Goal: Task Accomplishment & Management: Manage account settings

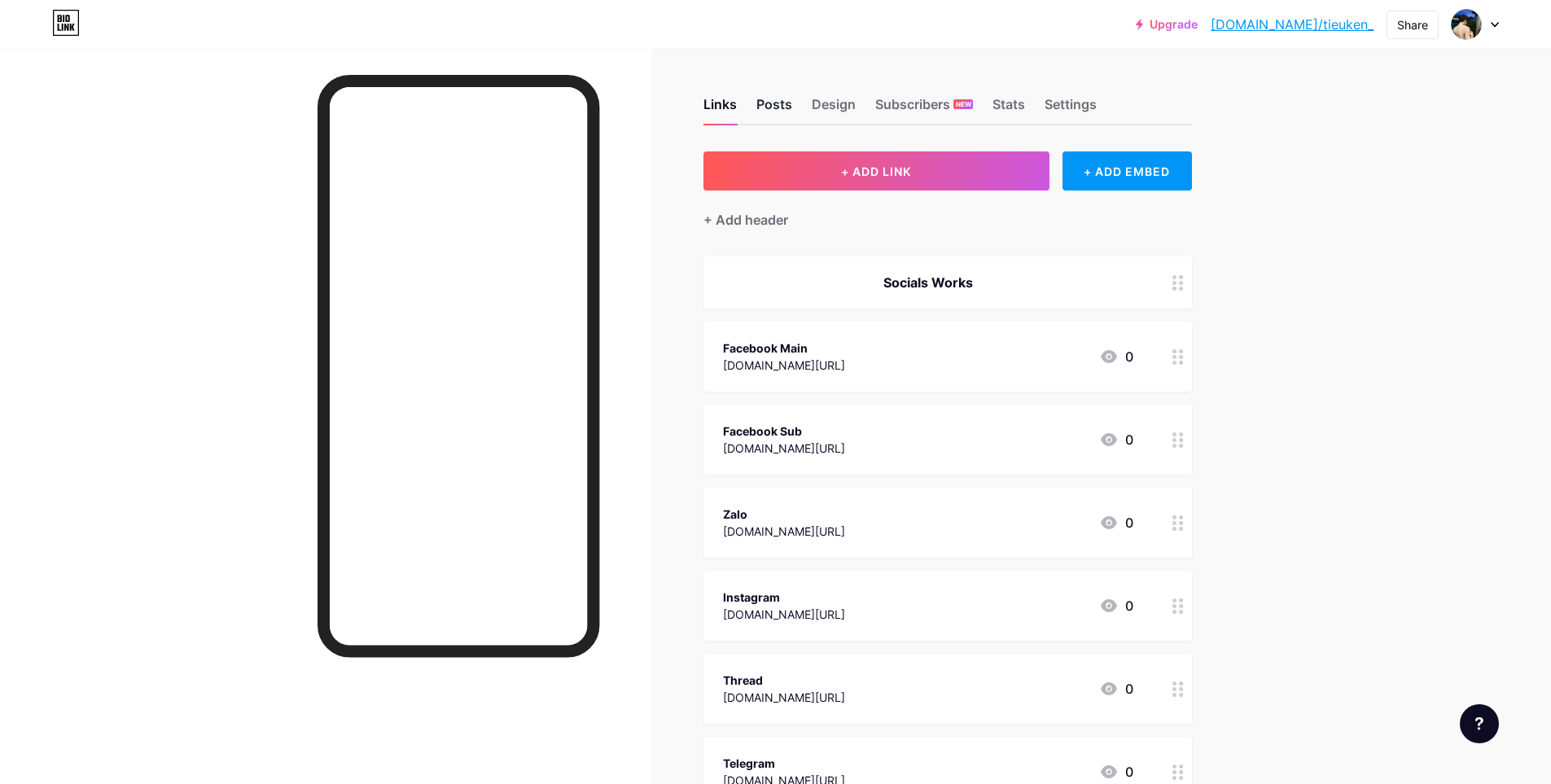
click at [783, 101] on div "Posts" at bounding box center [774, 108] width 35 height 29
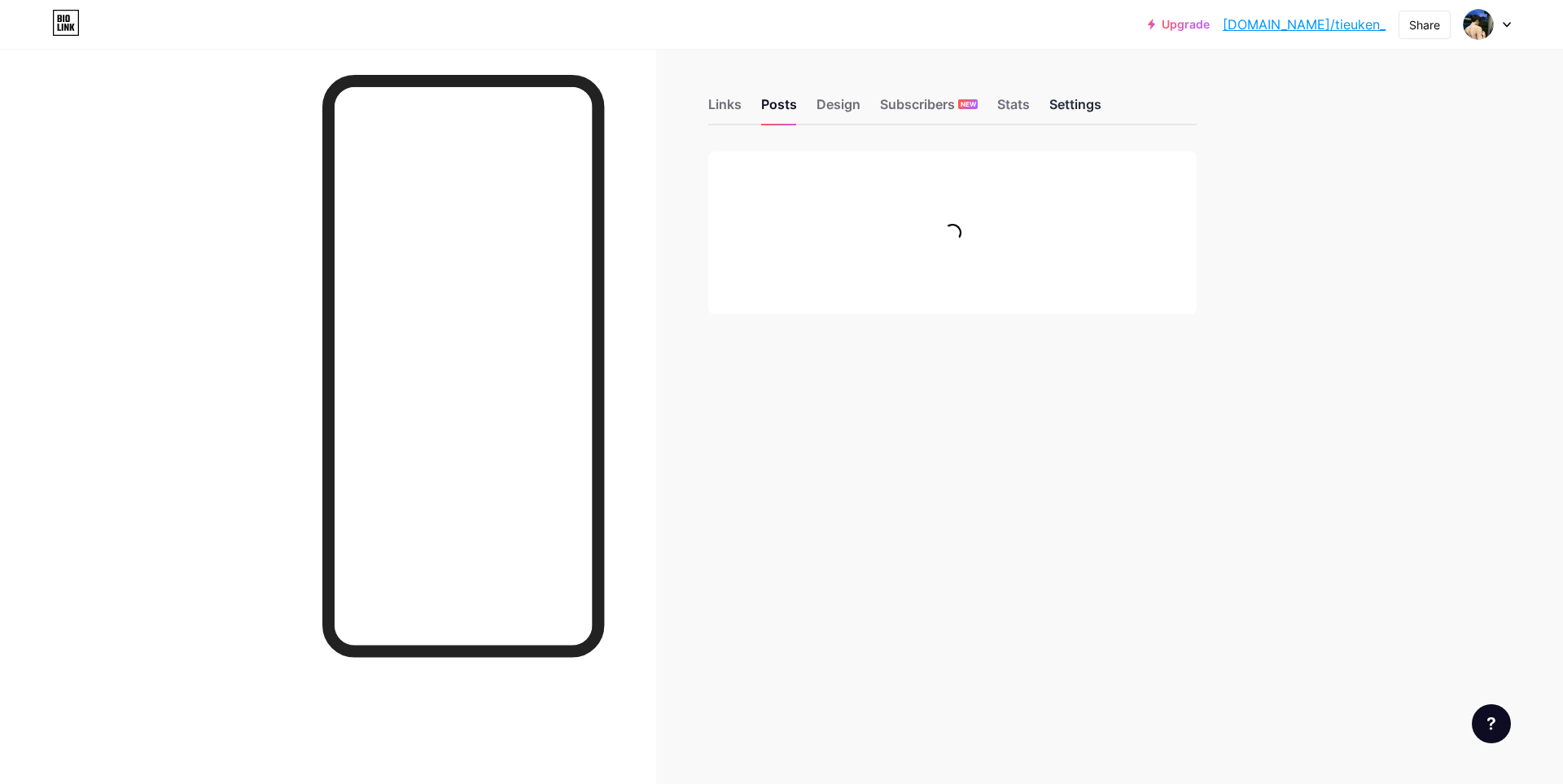
click at [1060, 105] on div "Settings" at bounding box center [1076, 108] width 52 height 29
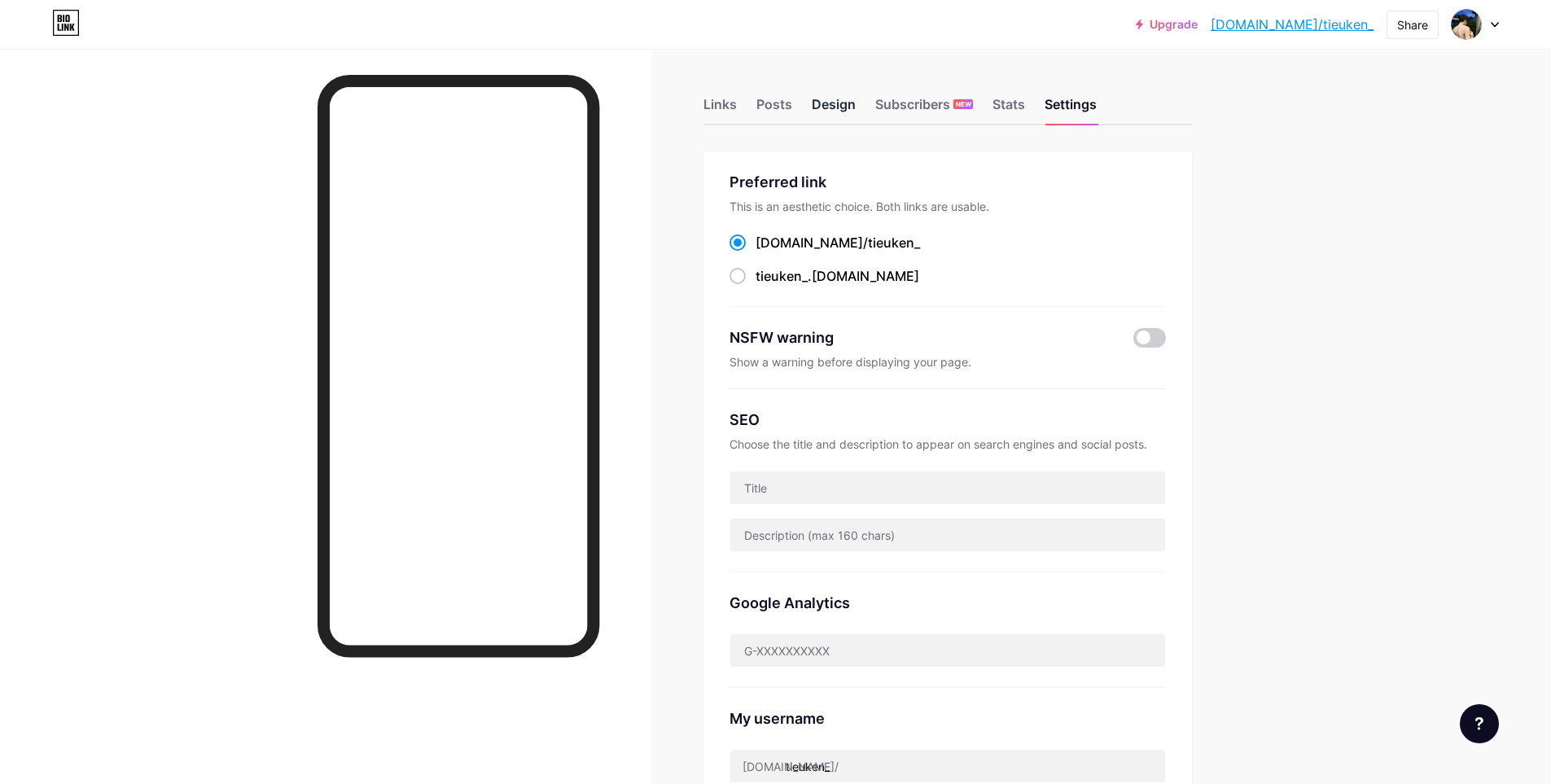
click at [832, 105] on div "Design" at bounding box center [834, 108] width 44 height 29
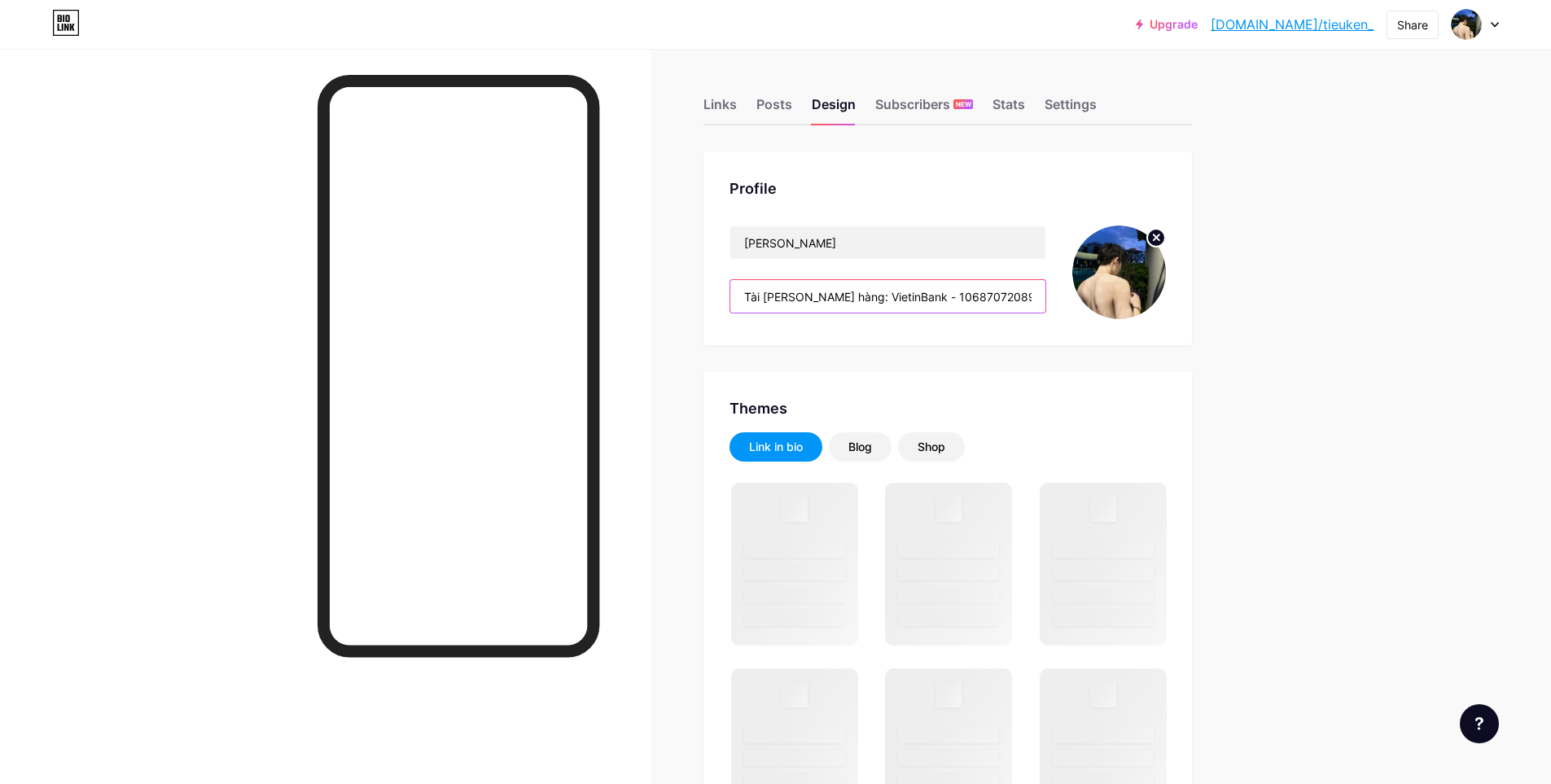
drag, startPoint x: 867, startPoint y: 298, endPoint x: 699, endPoint y: 300, distance: 168.0
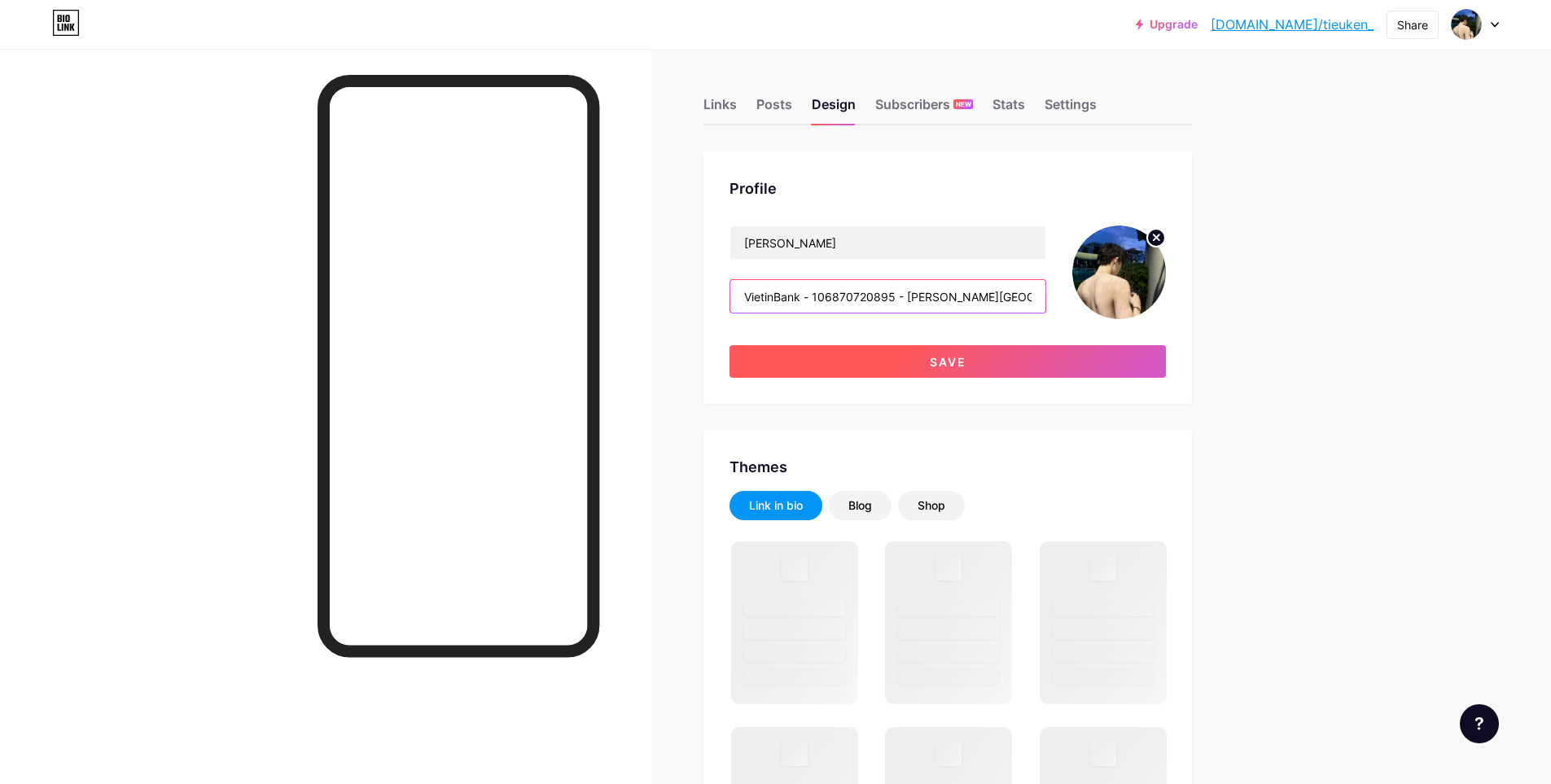
type input "VietinBank - 106870720895 - Nam Anh"
click at [980, 366] on button "Save" at bounding box center [947, 361] width 437 height 33
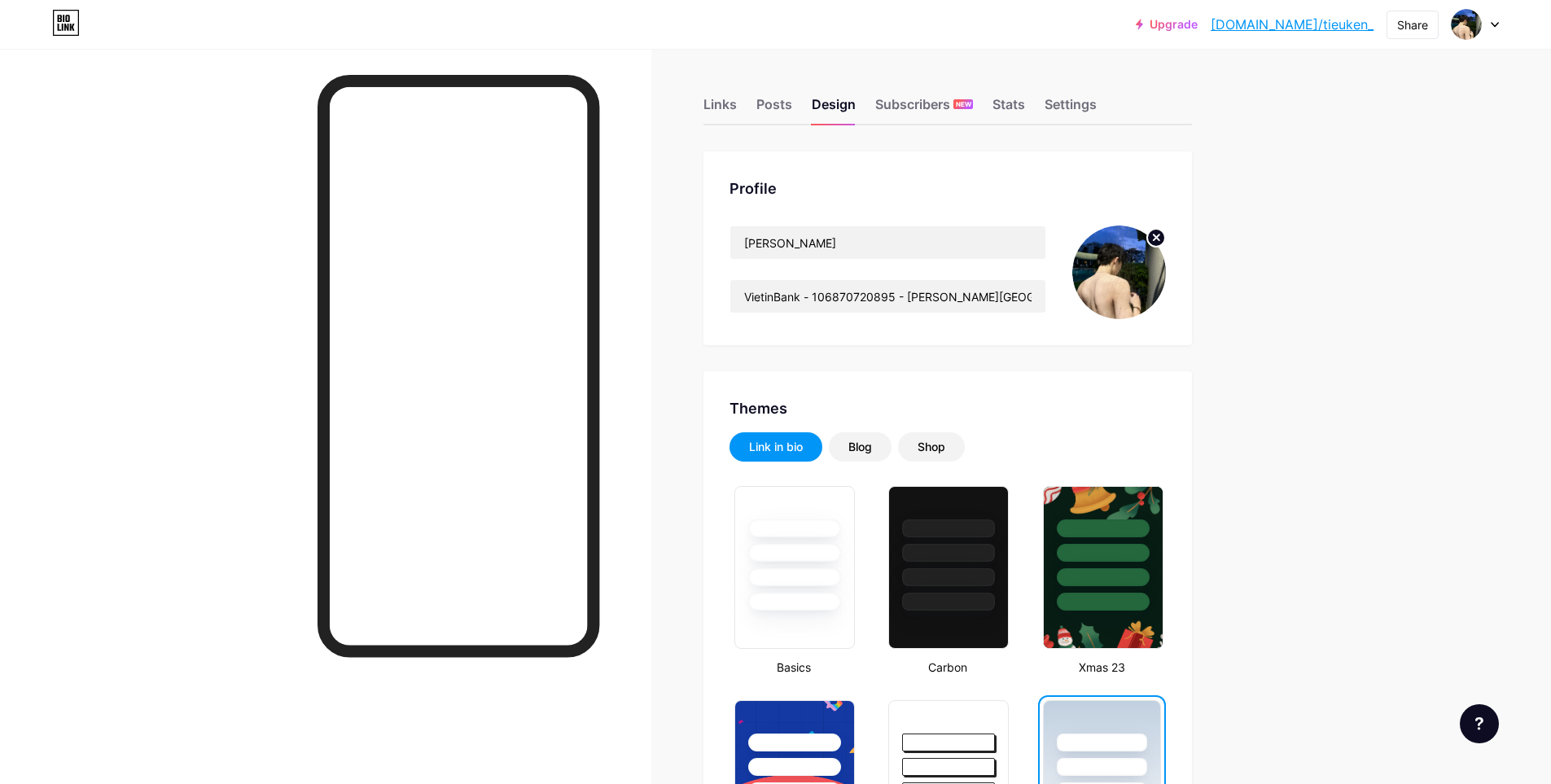
click at [1304, 23] on link "[DOMAIN_NAME]/tieuken_" at bounding box center [1292, 24] width 163 height 20
click at [1065, 92] on div "Links Posts Design Subscribers NEW Stats Settings" at bounding box center [947, 96] width 488 height 57
click at [1073, 105] on div "Settings" at bounding box center [1071, 108] width 52 height 29
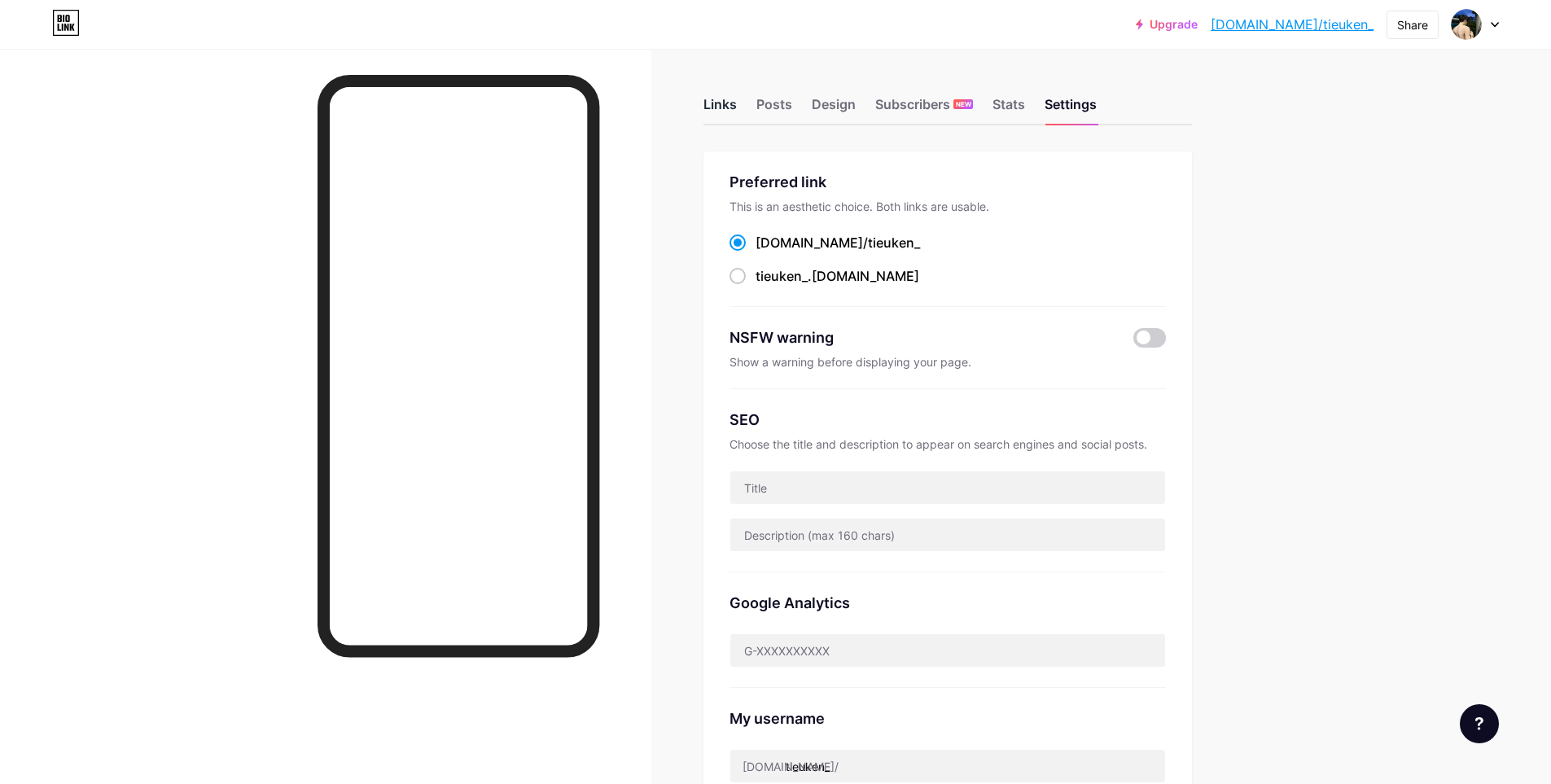
click at [728, 95] on div "Links" at bounding box center [720, 108] width 34 height 29
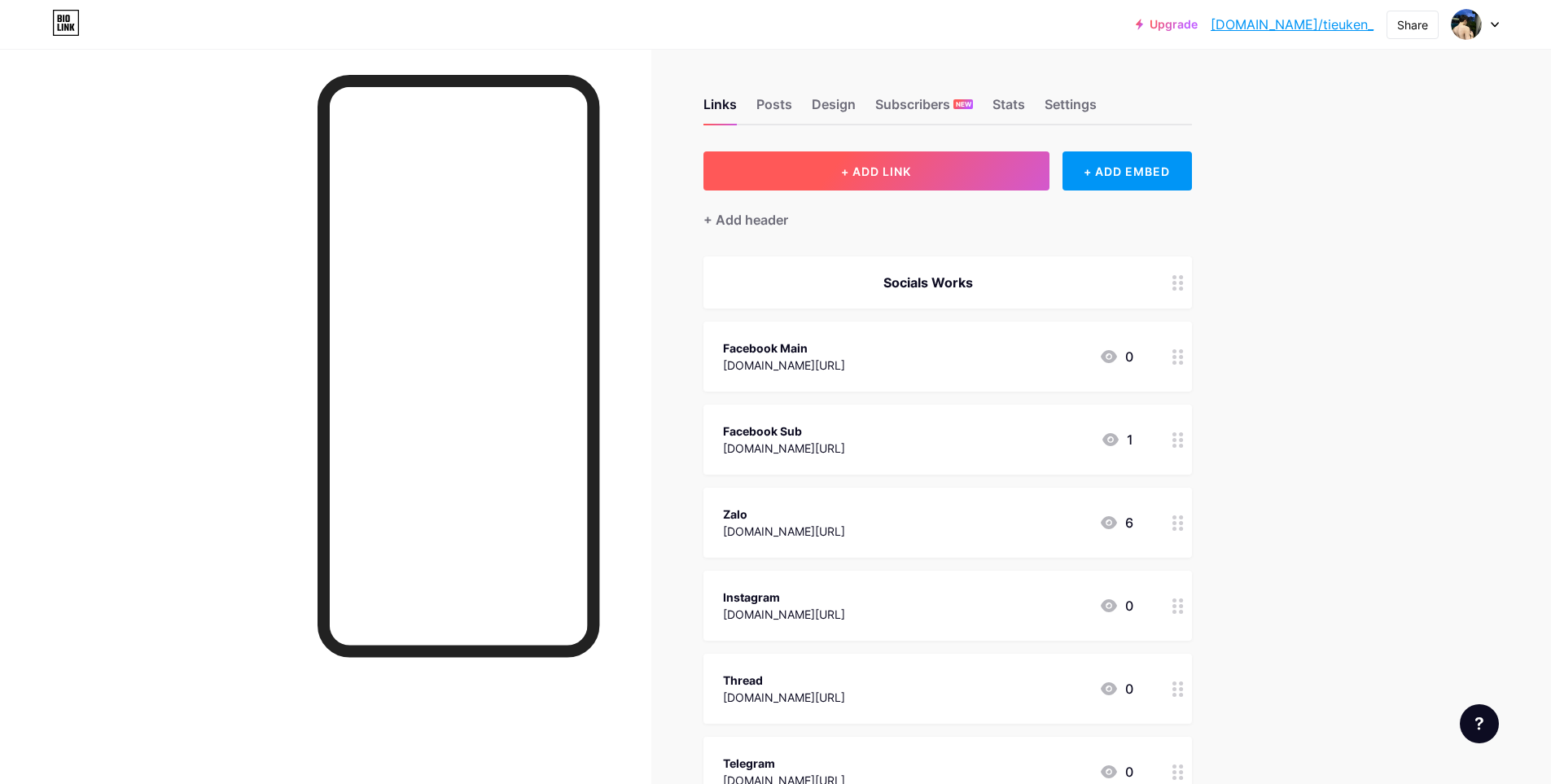
click at [957, 178] on button "+ ADD LINK" at bounding box center [877, 171] width 347 height 39
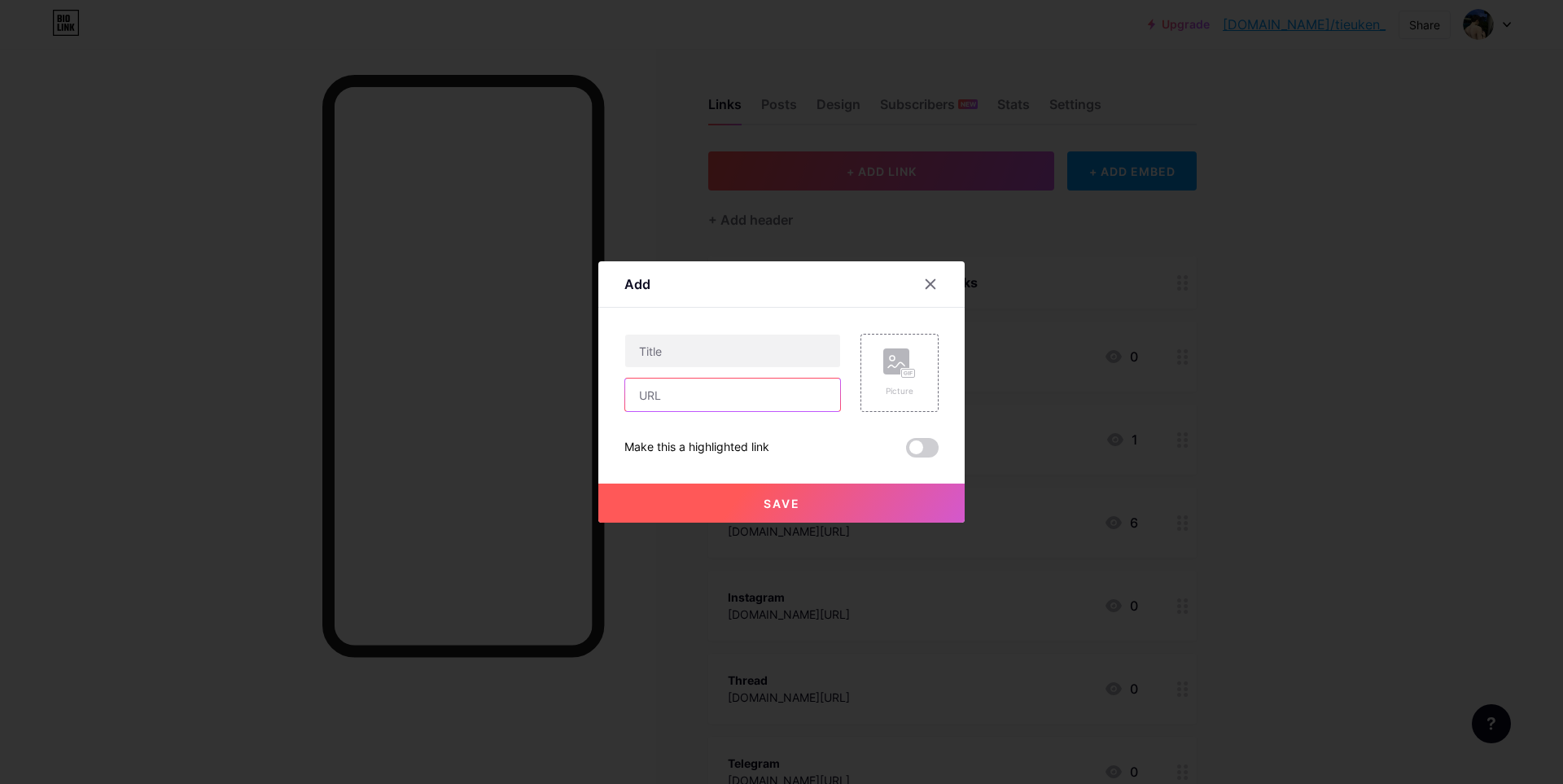
drag, startPoint x: 769, startPoint y: 392, endPoint x: 873, endPoint y: 327, distance: 122.6
click at [769, 392] on input "text" at bounding box center [732, 394] width 215 height 33
click at [930, 274] on div at bounding box center [930, 283] width 29 height 29
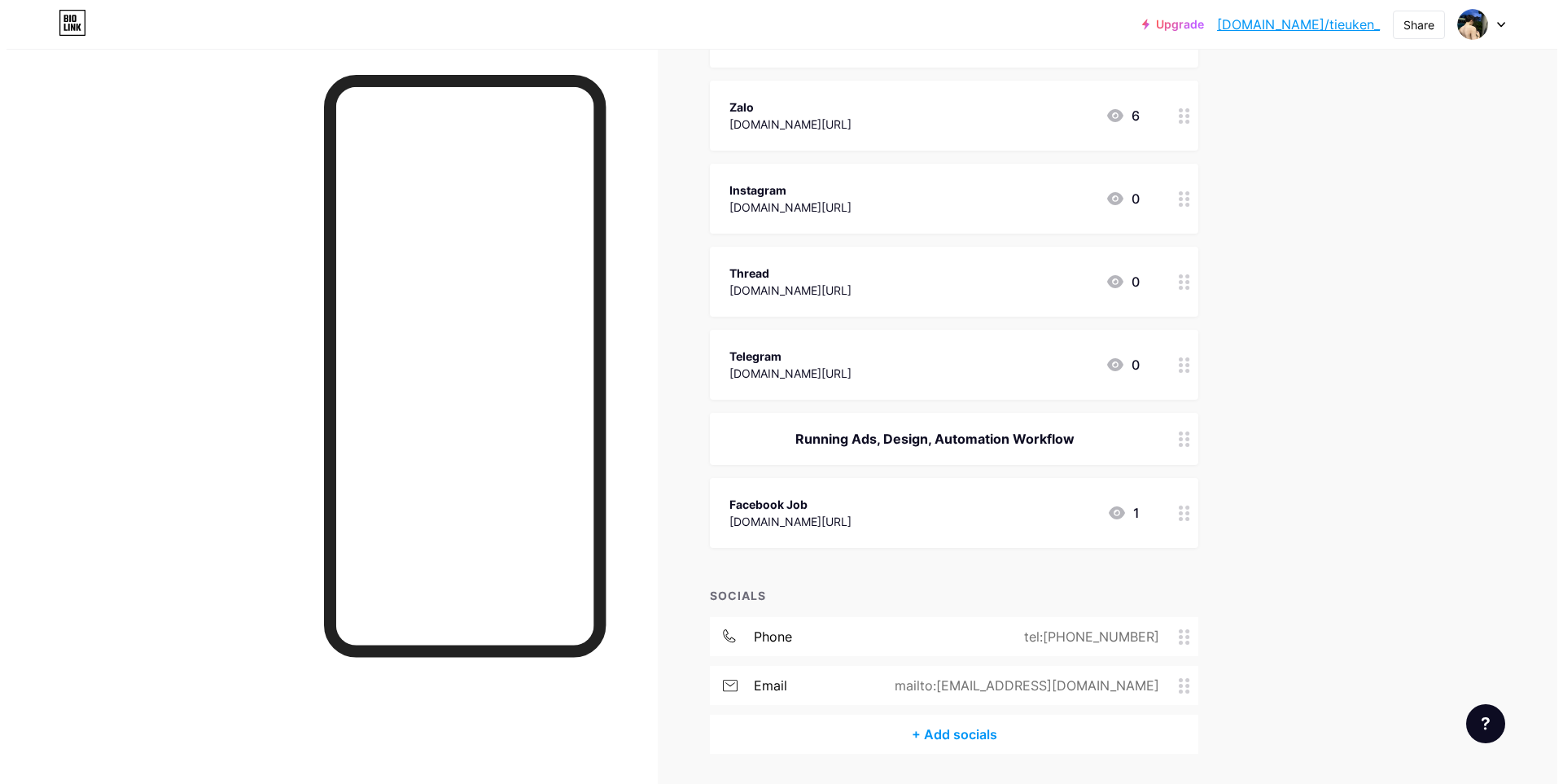
scroll to position [457, 0]
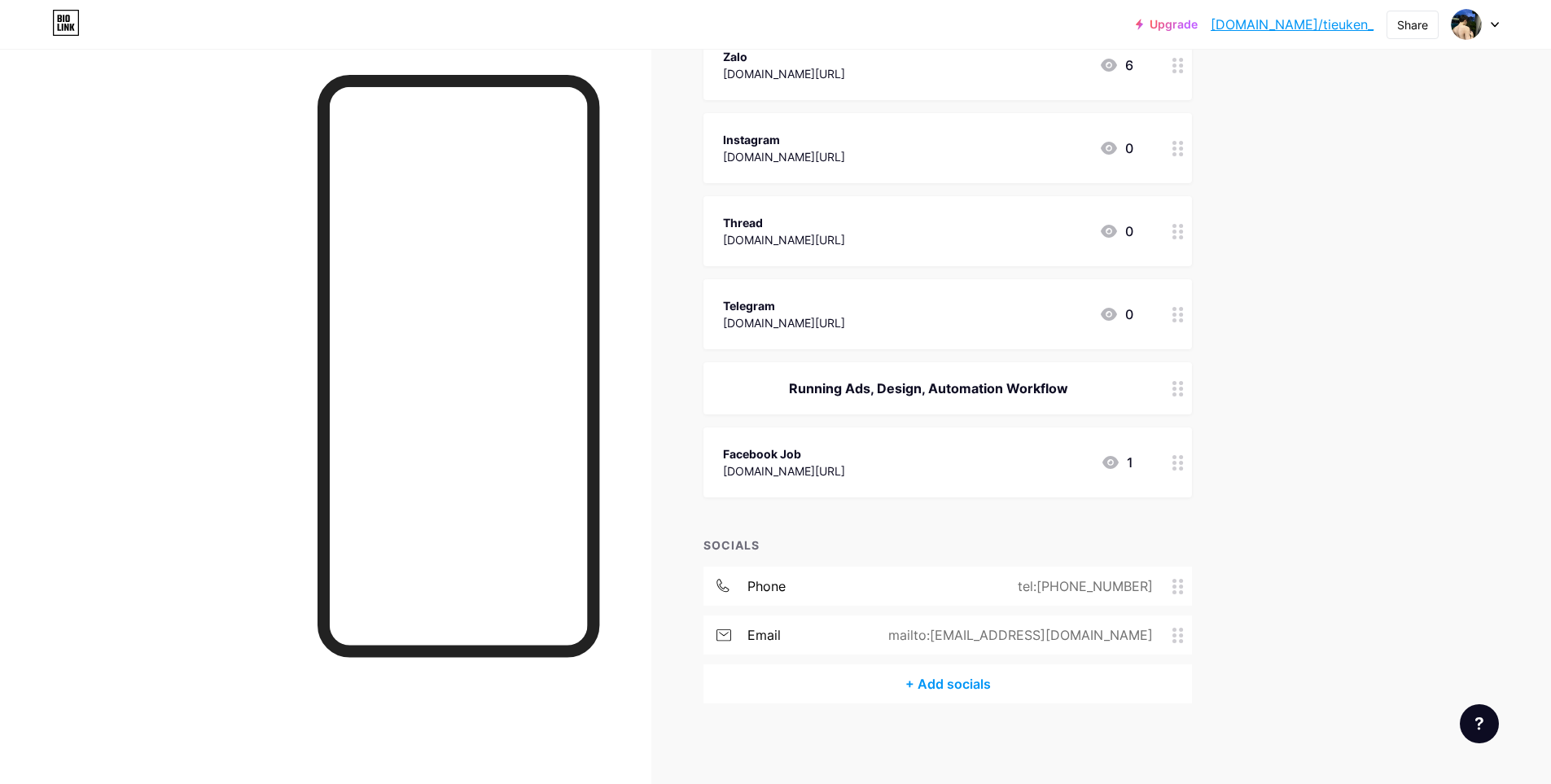
click at [980, 683] on div "+ Add socials" at bounding box center [947, 683] width 488 height 39
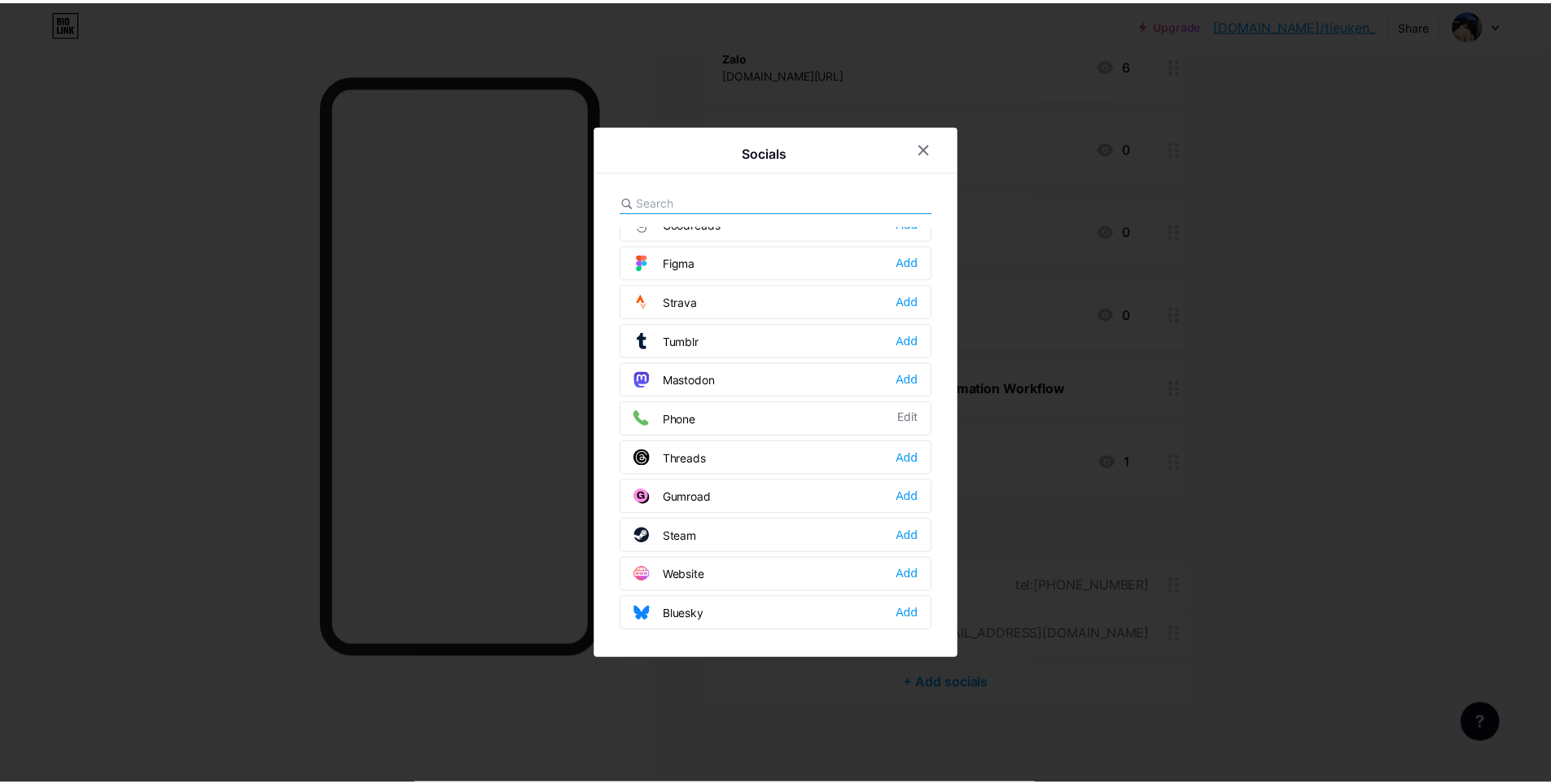
scroll to position [1468, 0]
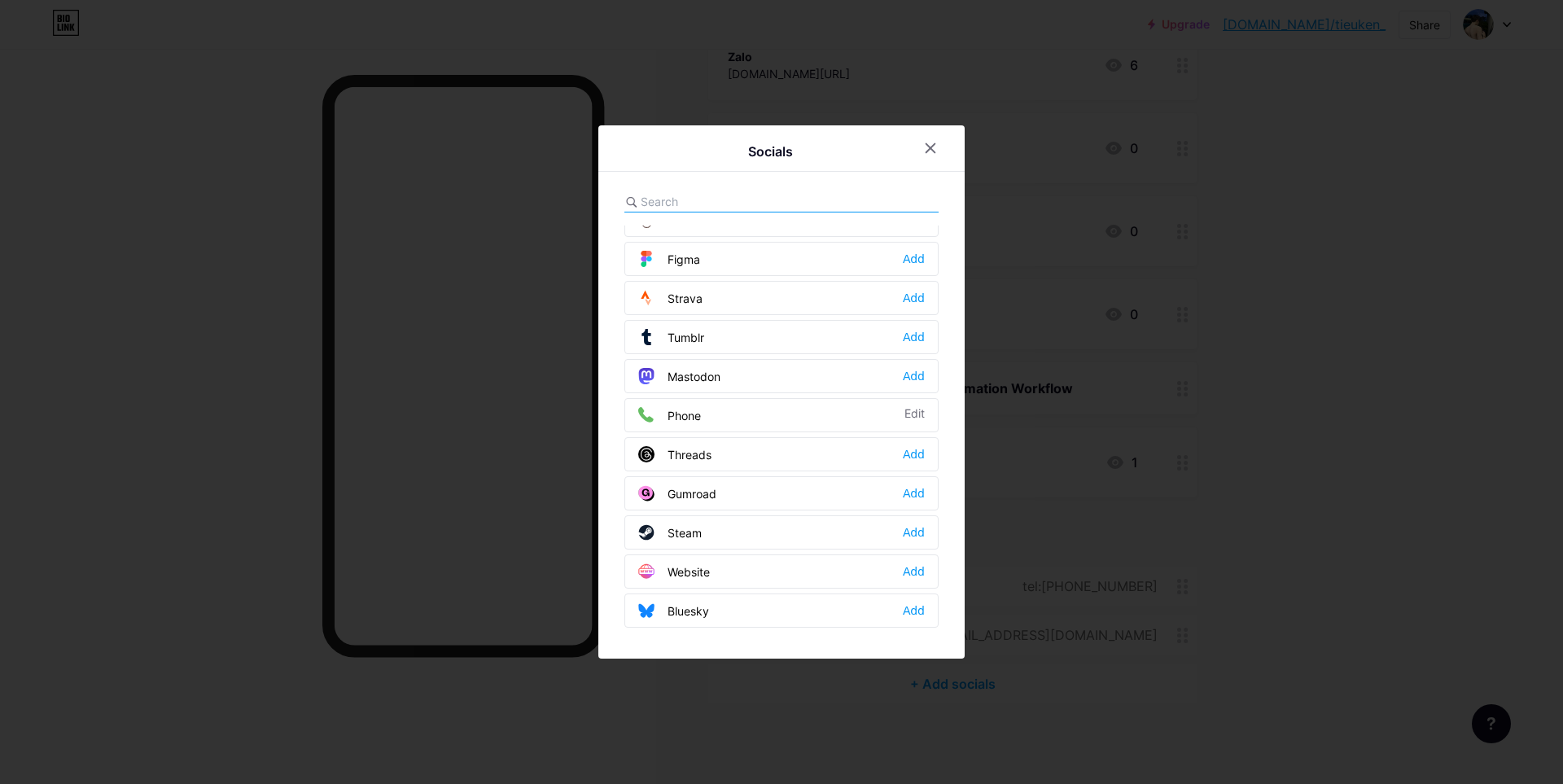
click at [1245, 420] on div at bounding box center [782, 392] width 1563 height 784
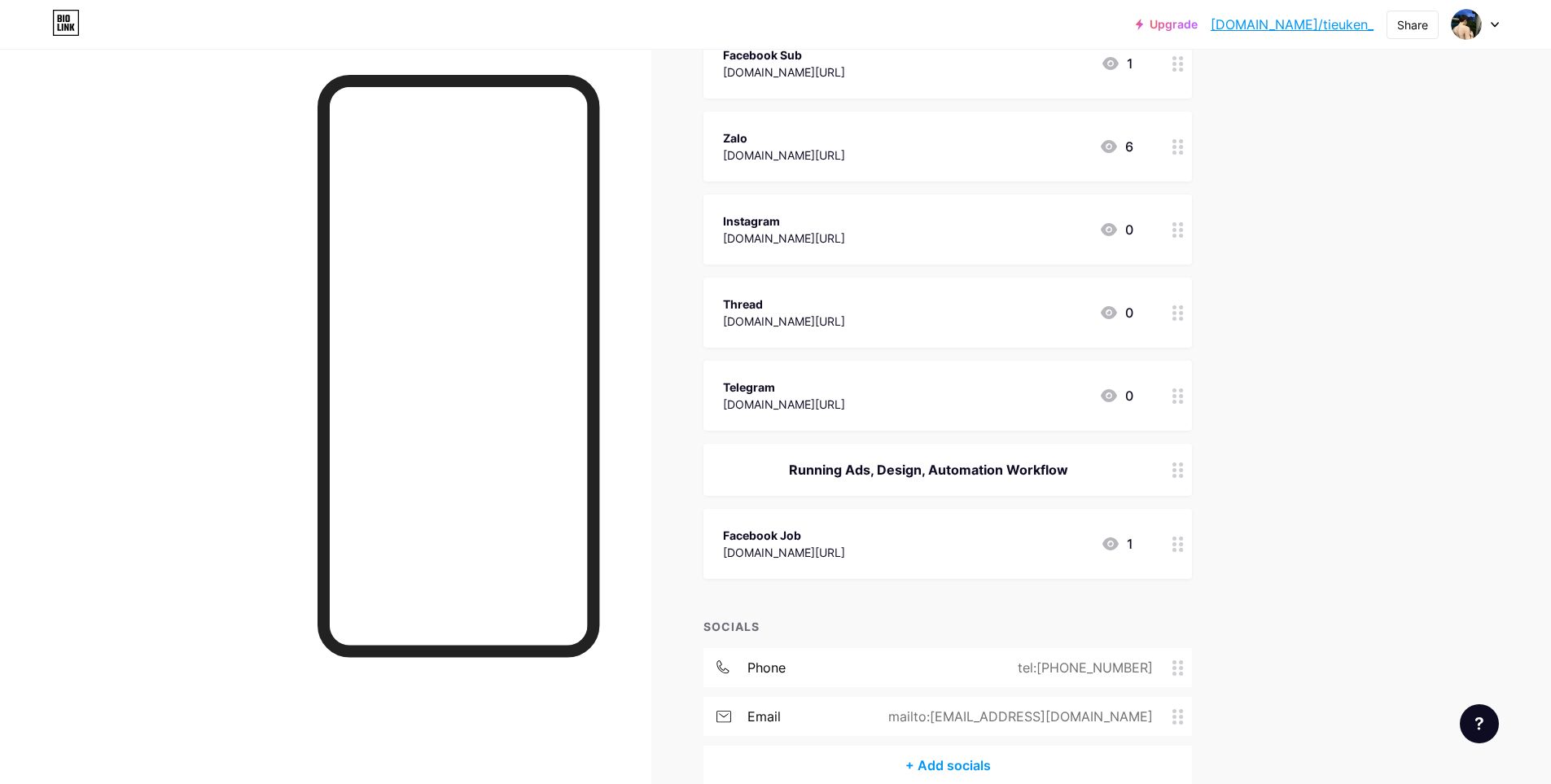
scroll to position [50, 0]
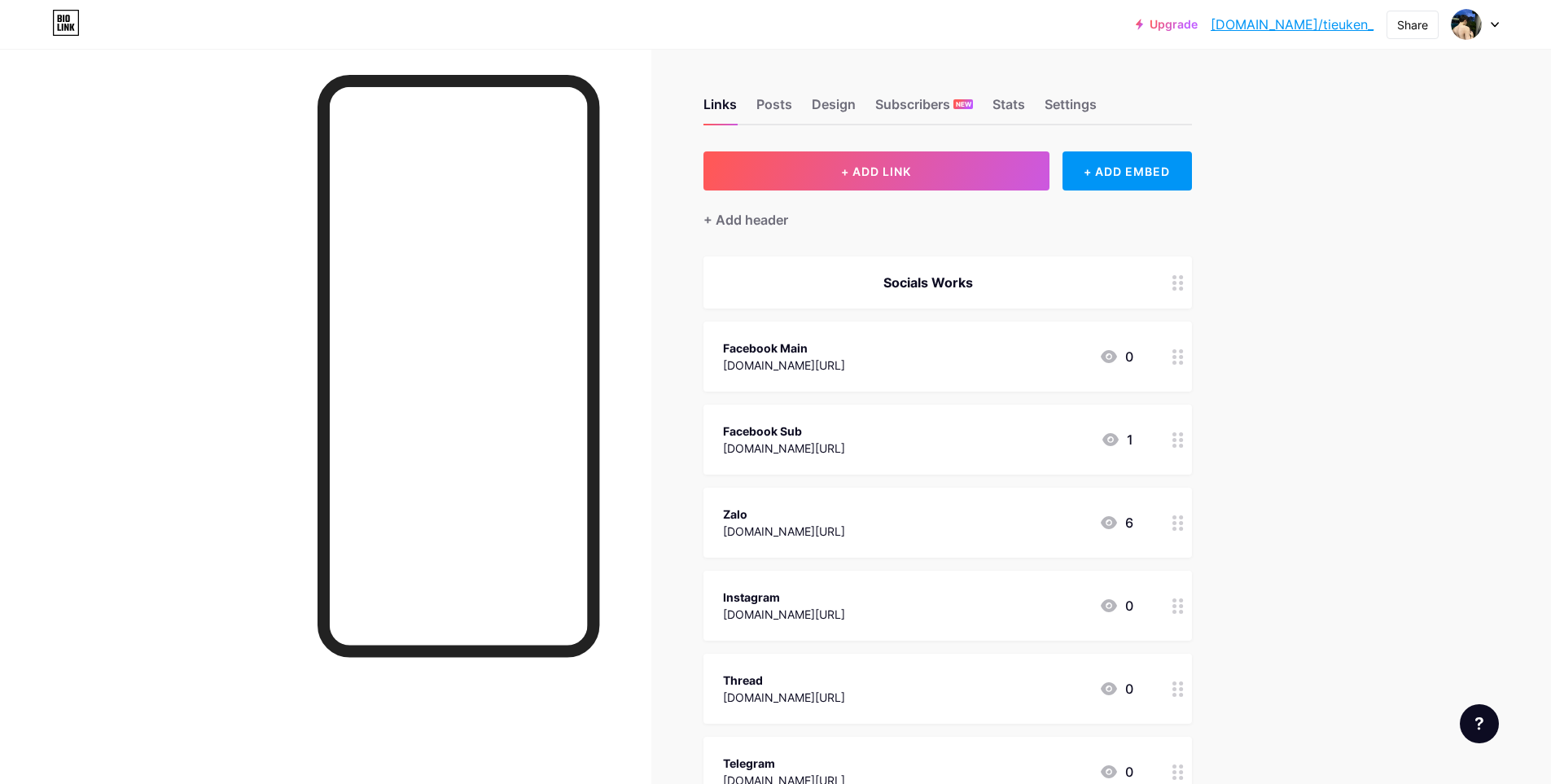
click at [1118, 439] on icon at bounding box center [1110, 439] width 16 height 13
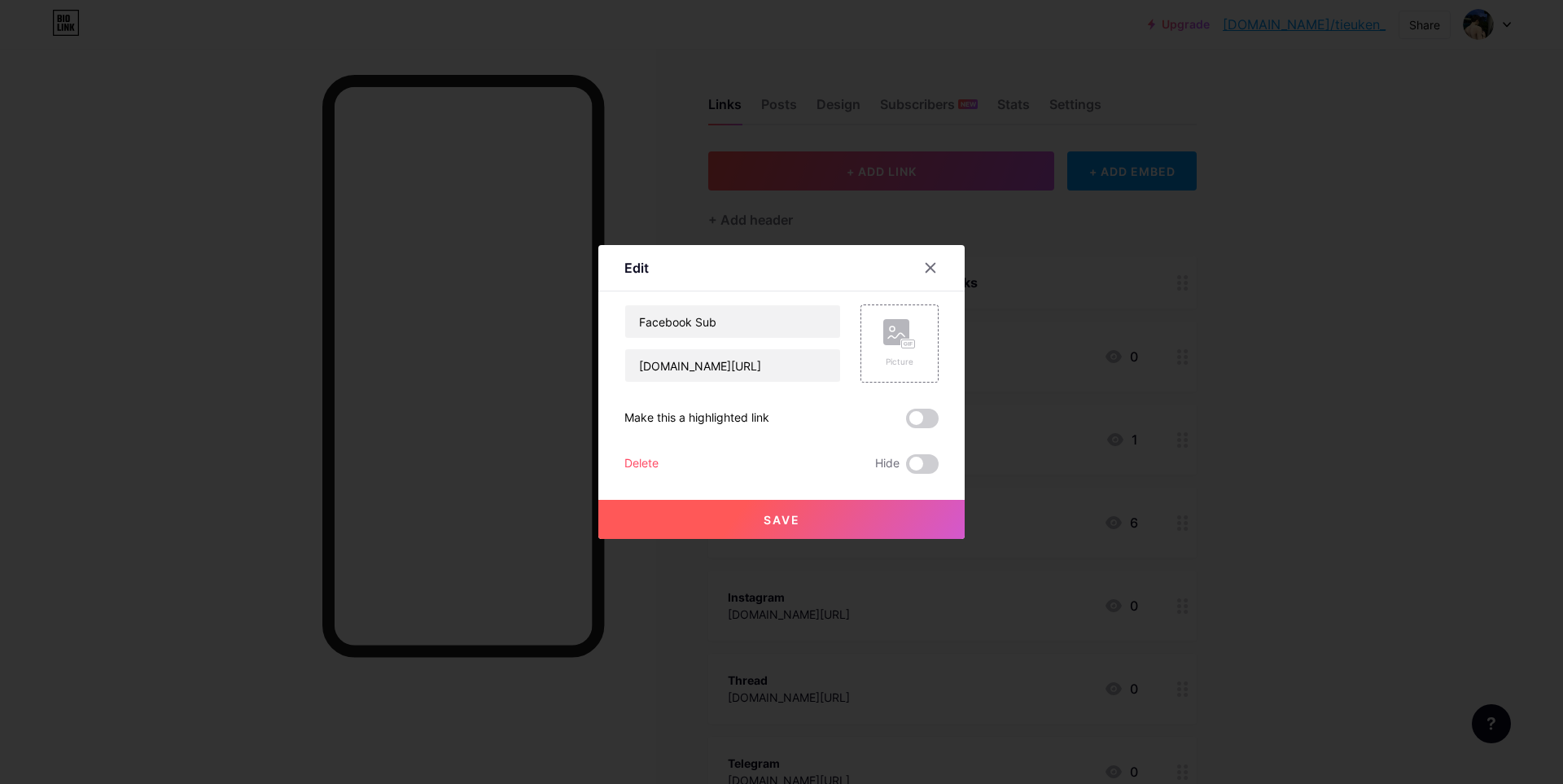
drag, startPoint x: 931, startPoint y: 264, endPoint x: 1126, endPoint y: 367, distance: 220.5
click at [933, 265] on div at bounding box center [930, 267] width 29 height 29
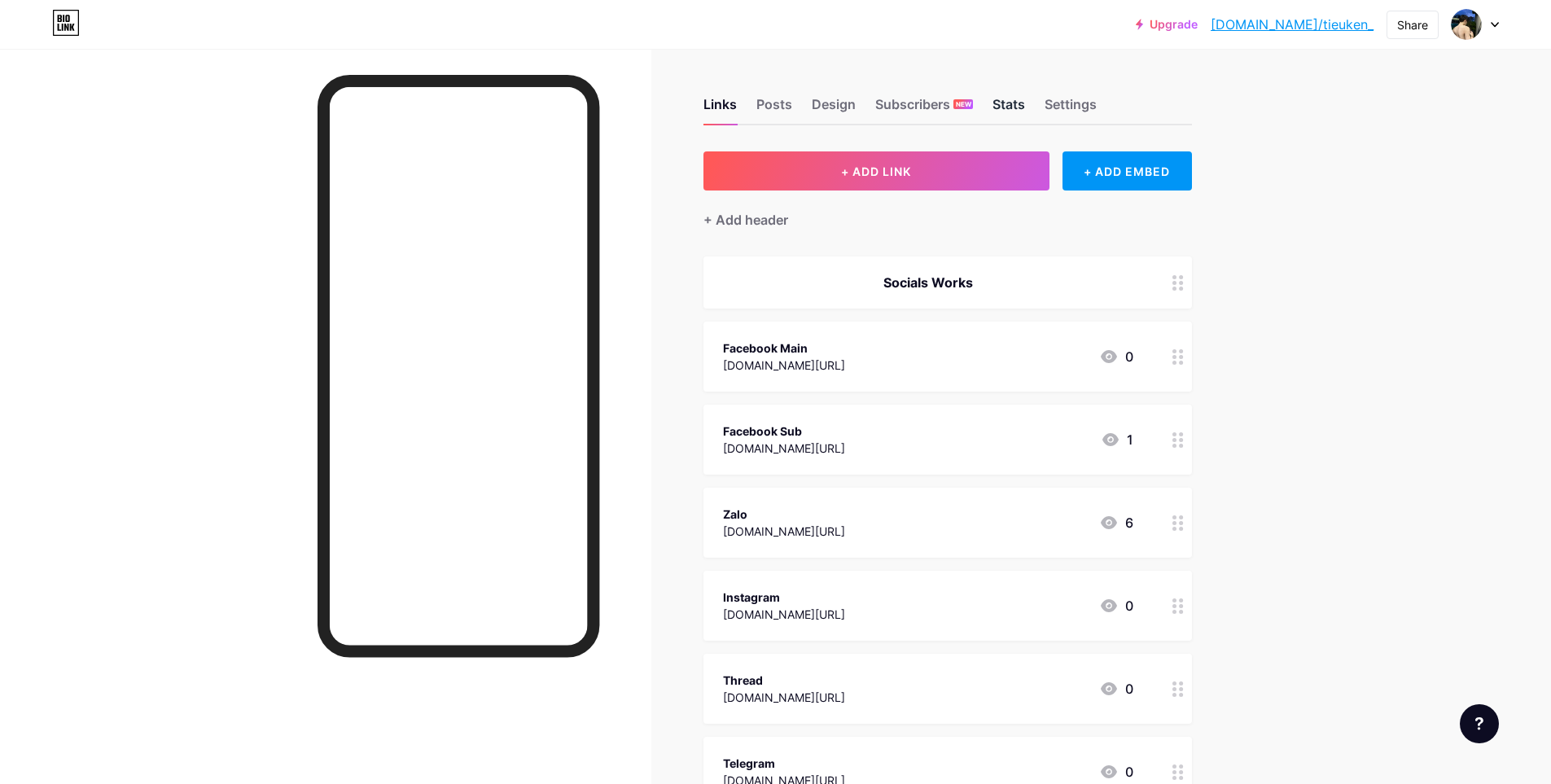
click at [1005, 101] on div "Stats" at bounding box center [1009, 108] width 33 height 29
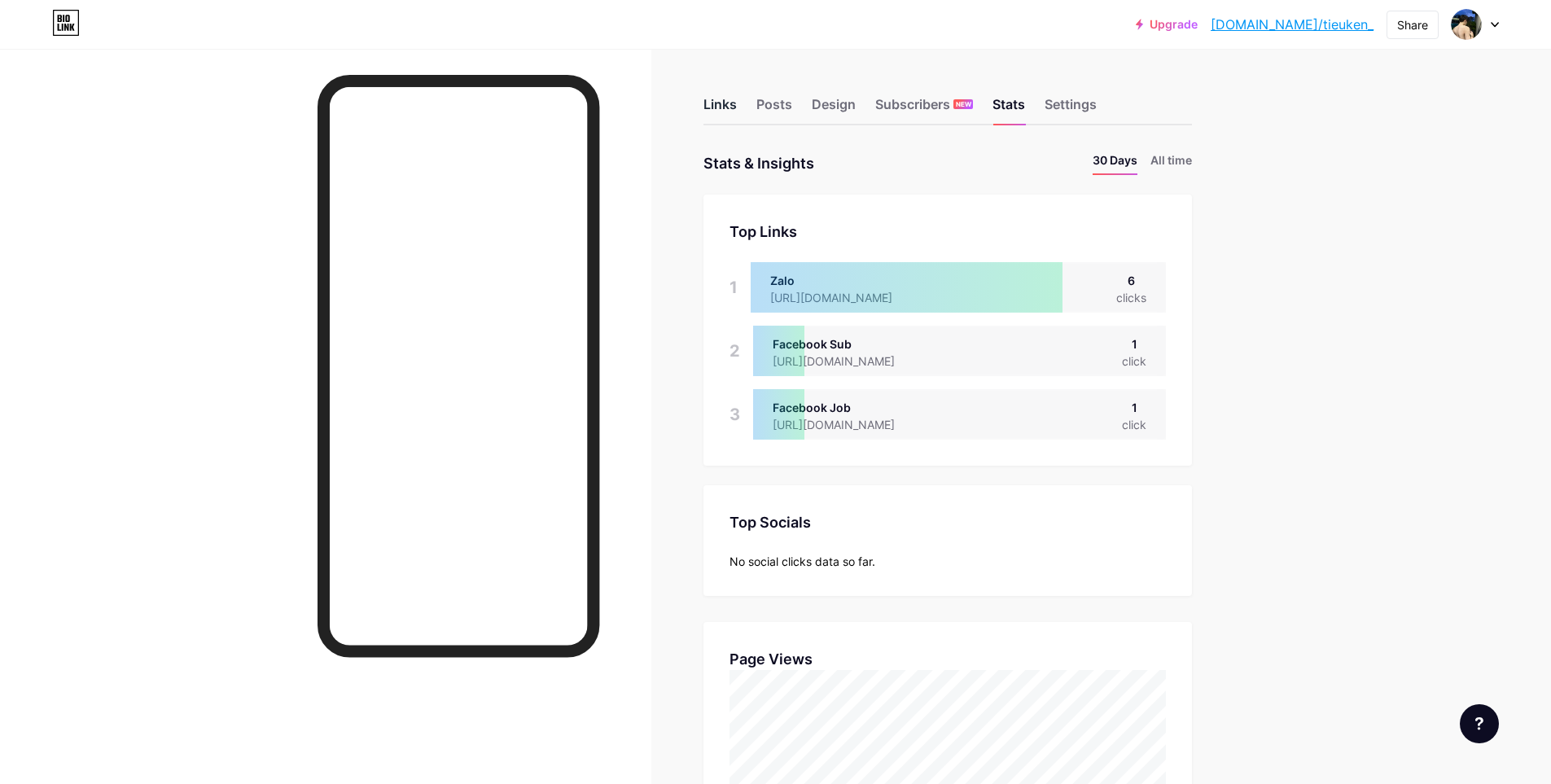
click at [737, 103] on div "Links" at bounding box center [720, 108] width 34 height 29
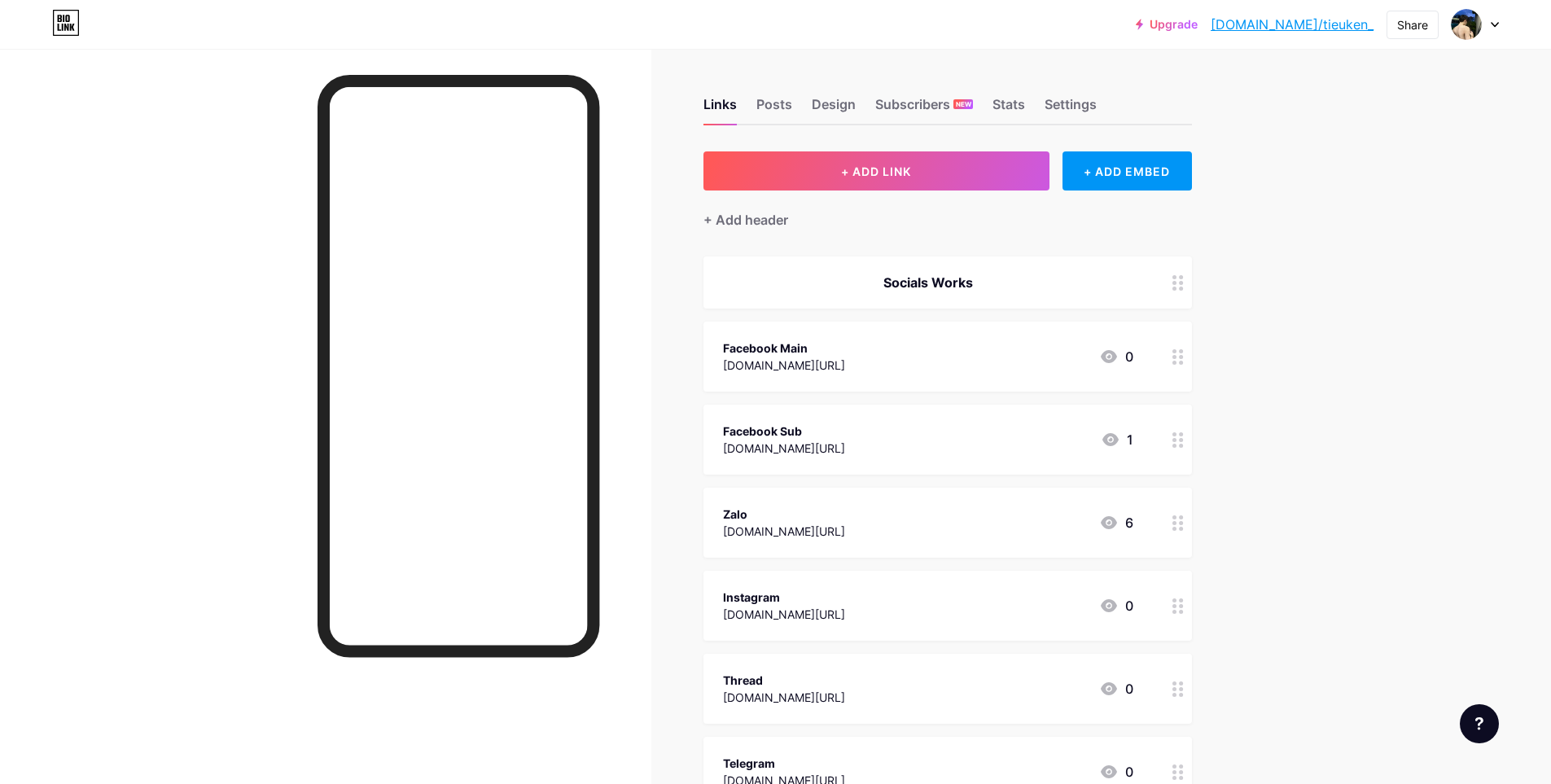
scroll to position [81, 0]
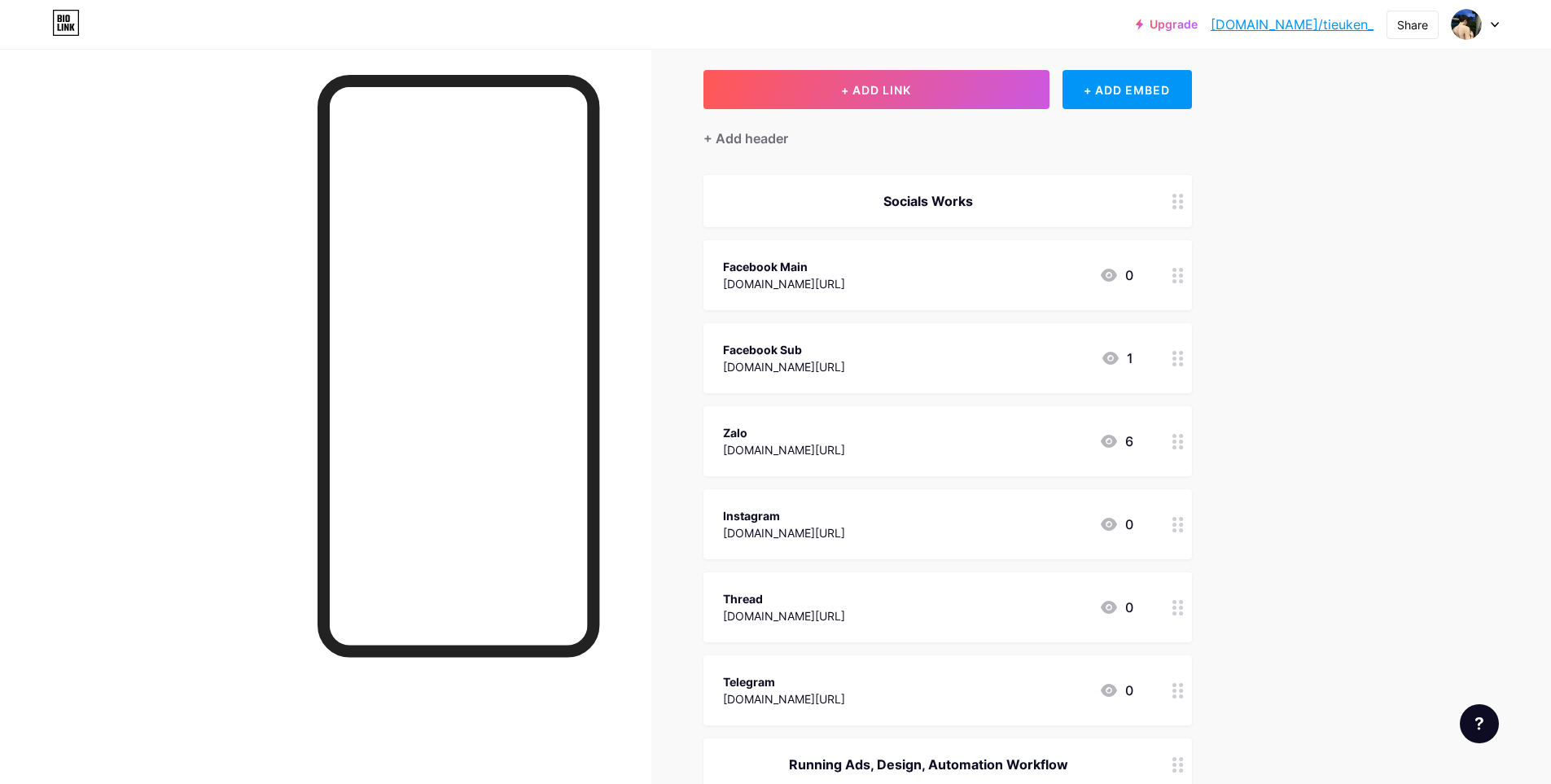
click at [1020, 442] on div "Zalo zalo.me/0964602451 6" at bounding box center [928, 441] width 411 height 37
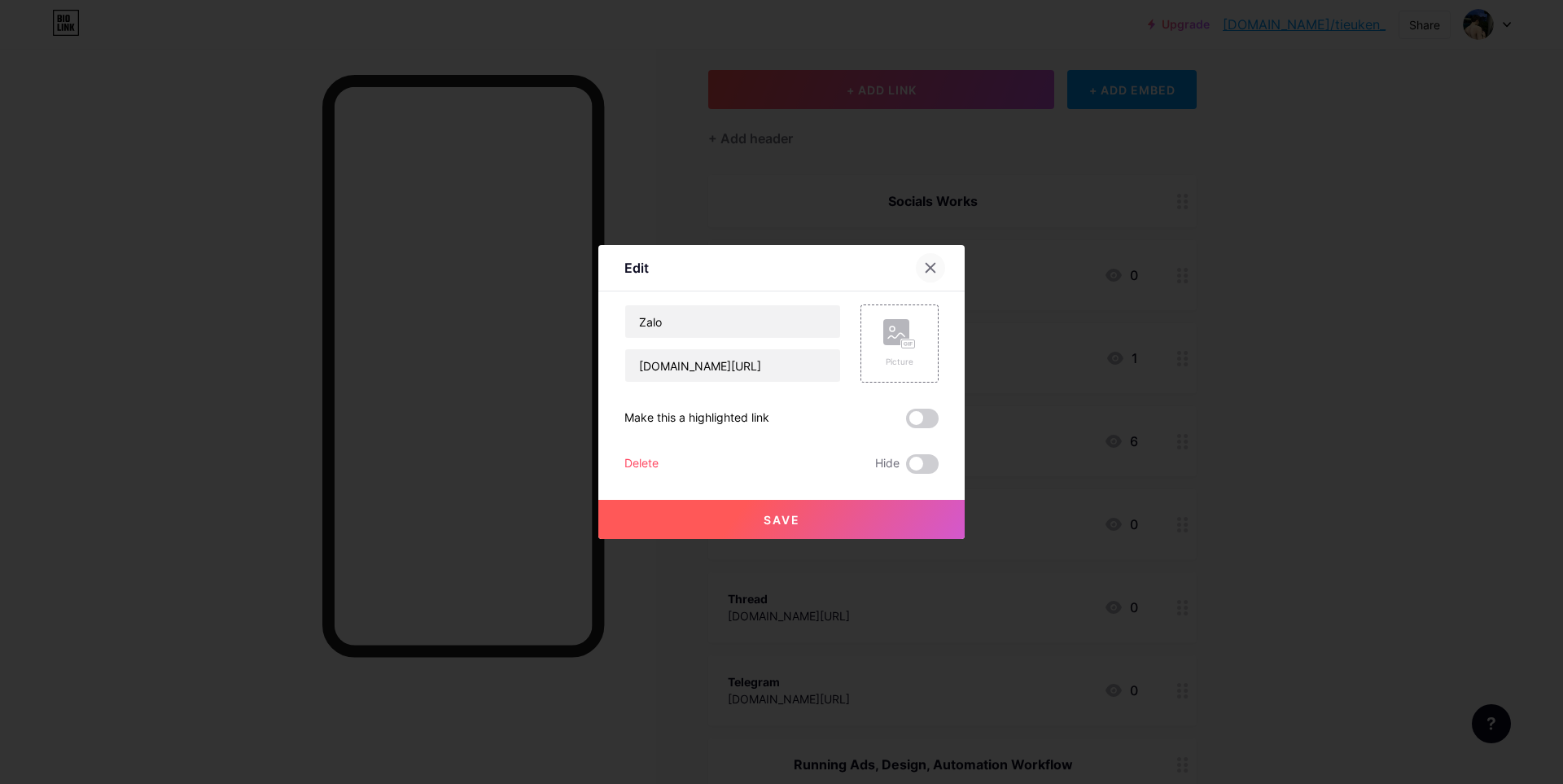
click at [924, 264] on icon at bounding box center [931, 268] width 13 height 13
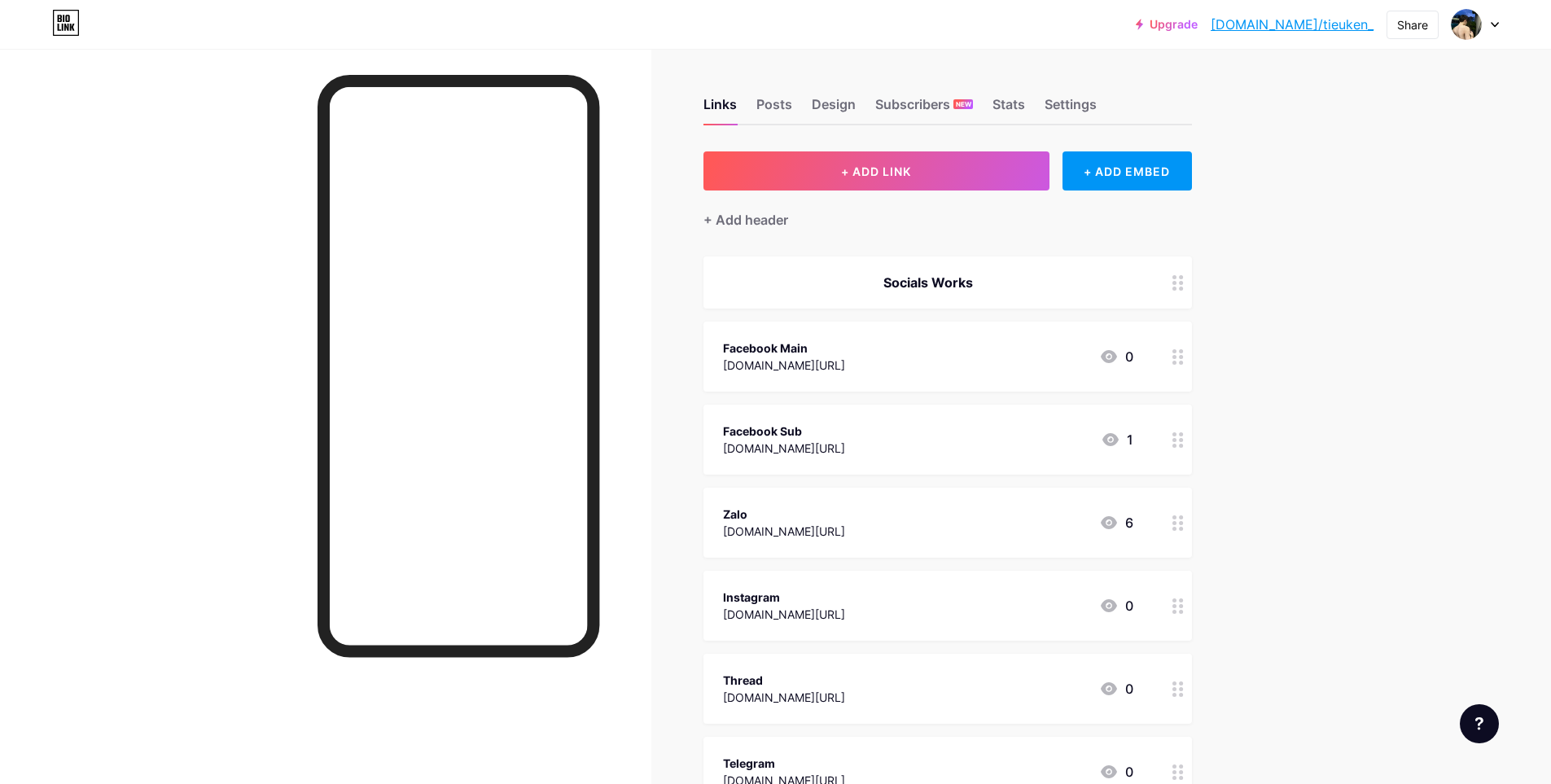
click at [1113, 522] on icon at bounding box center [1109, 522] width 16 height 13
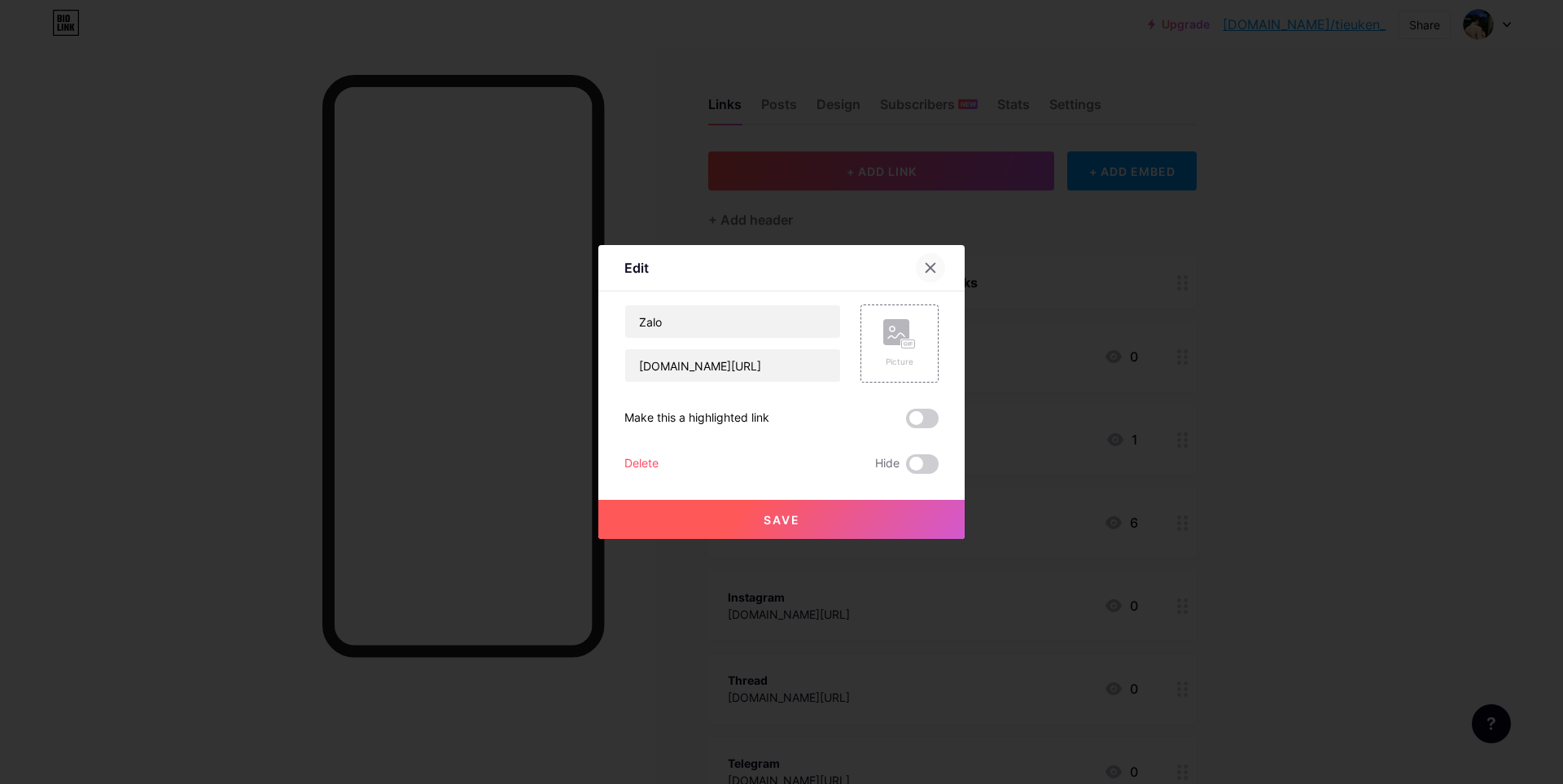
click at [931, 261] on div at bounding box center [930, 267] width 29 height 29
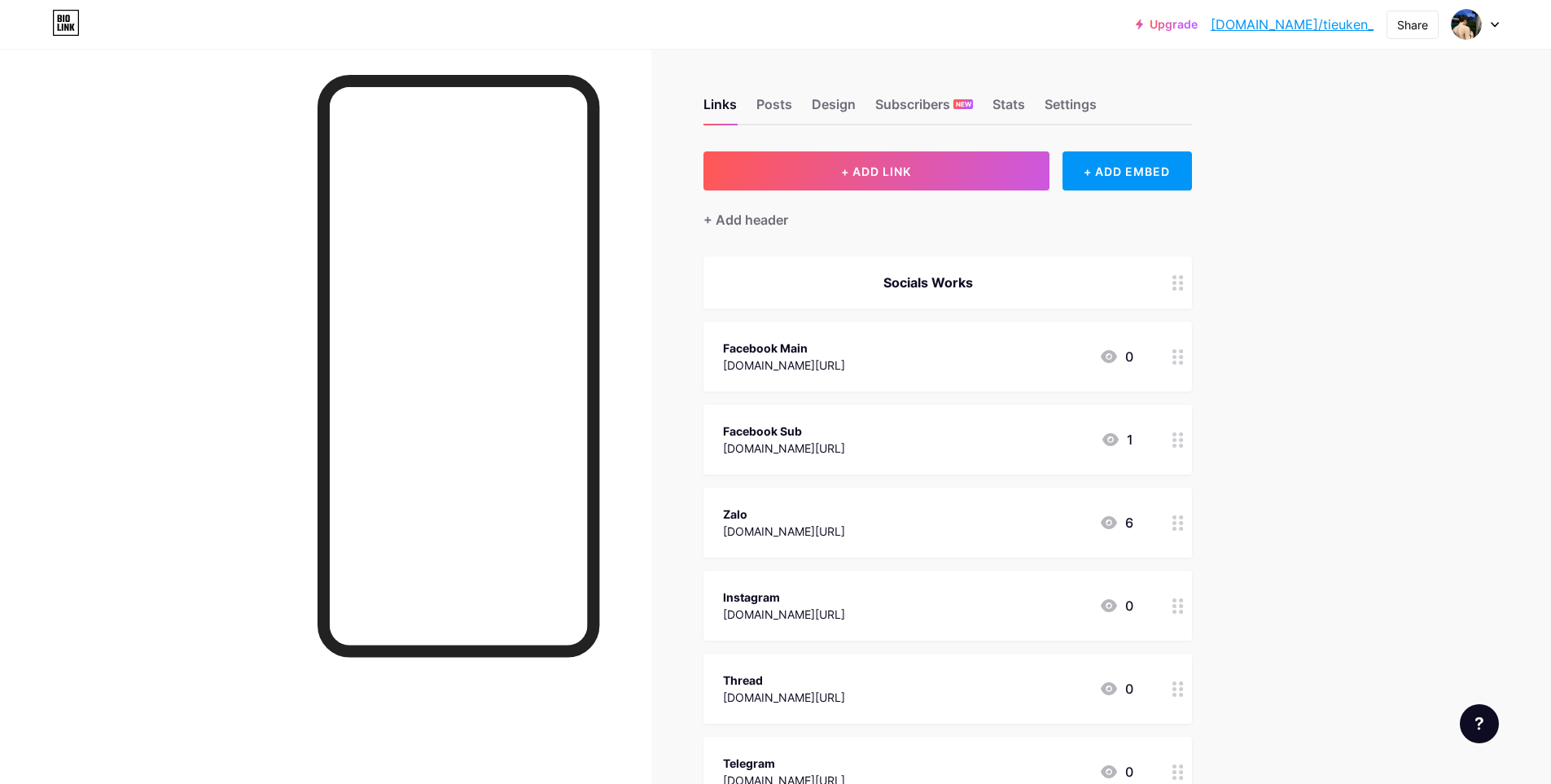
click at [999, 355] on div "Facebook Main facebook.com/tieuken.197 0" at bounding box center [928, 357] width 411 height 37
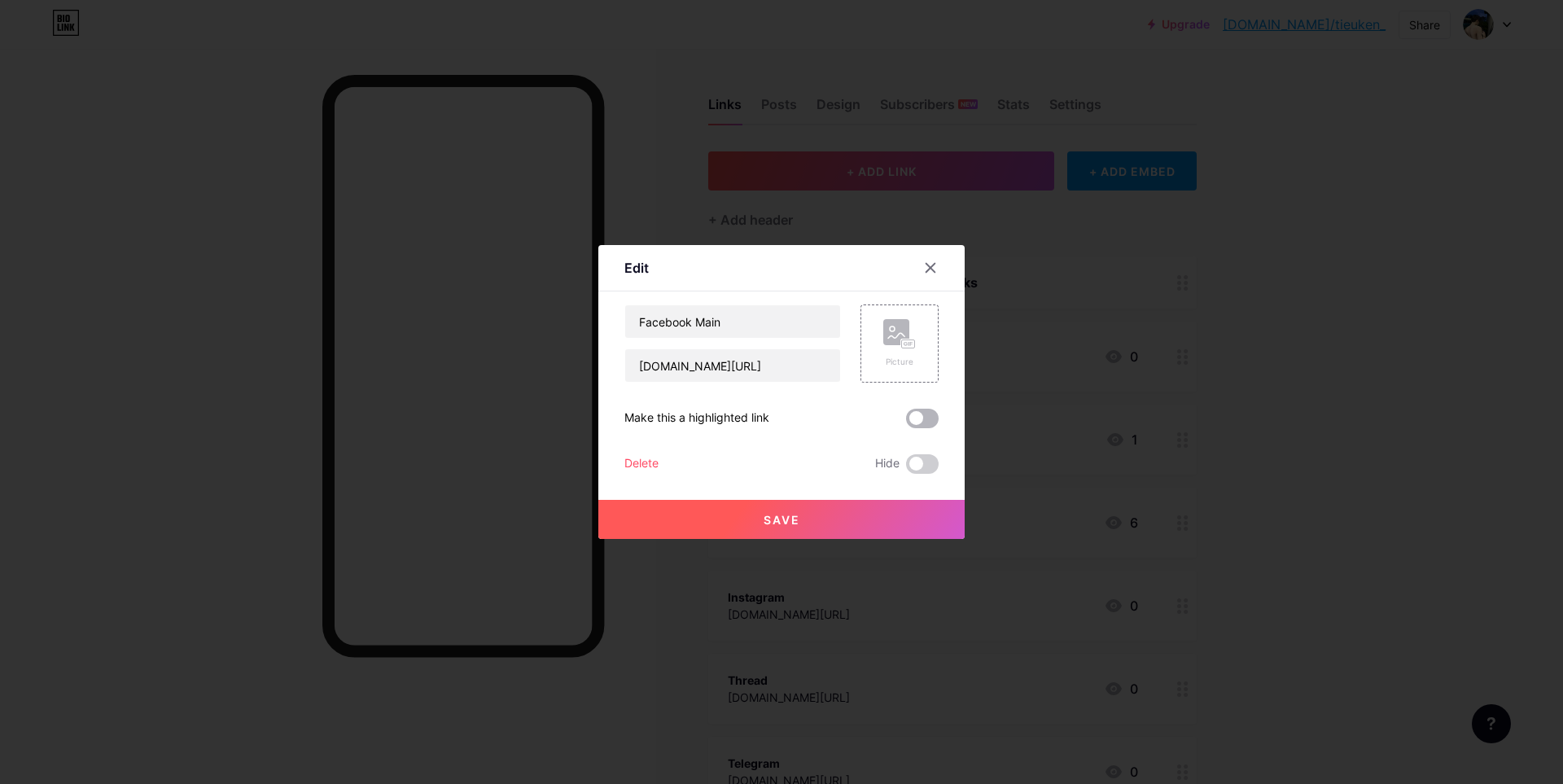
click at [906, 419] on span at bounding box center [922, 418] width 33 height 20
click at [906, 423] on input "checkbox" at bounding box center [906, 423] width 0 height 0
click at [823, 524] on button "Save" at bounding box center [781, 520] width 366 height 39
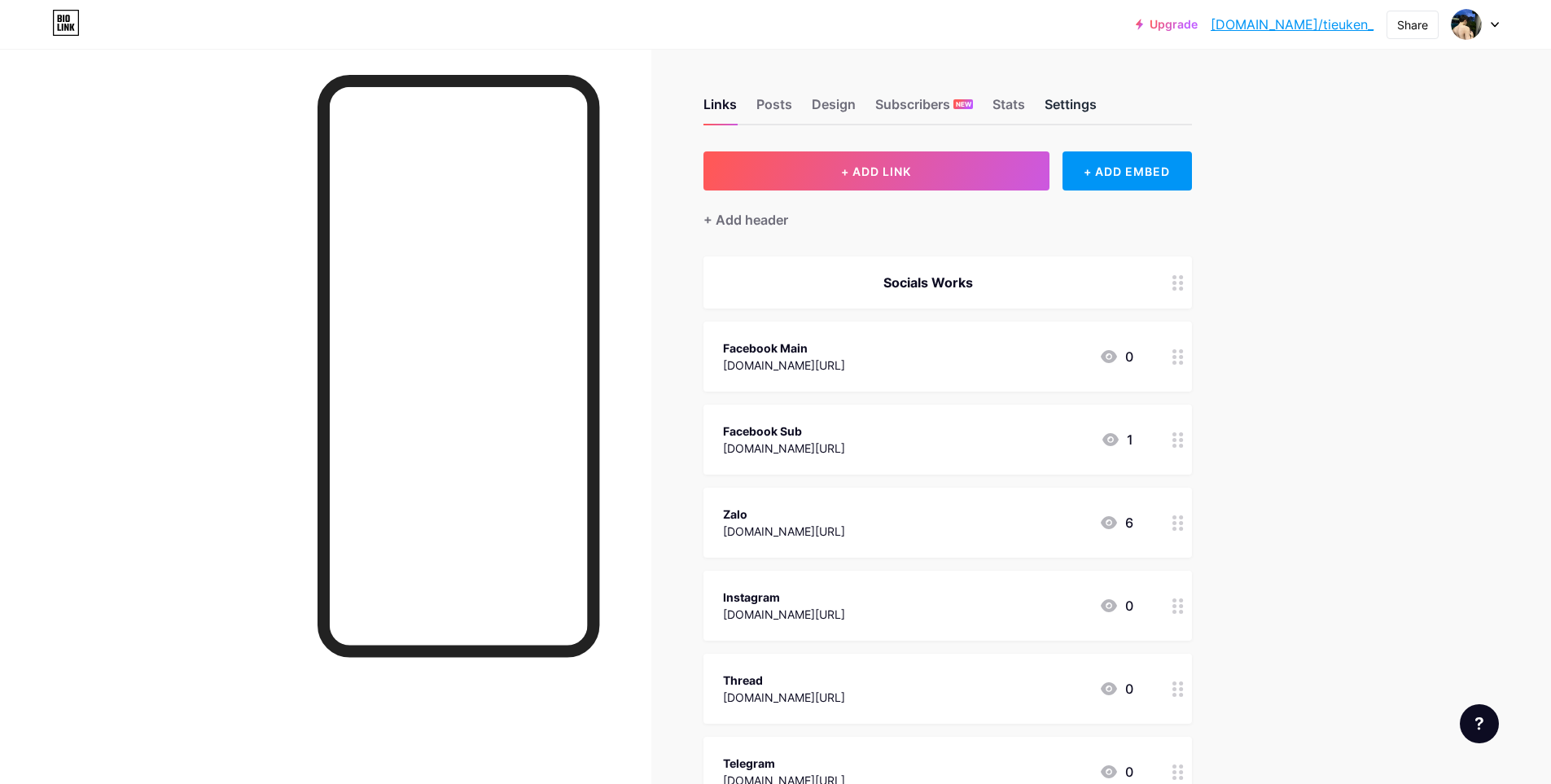
click at [1068, 103] on div "Settings" at bounding box center [1071, 108] width 52 height 29
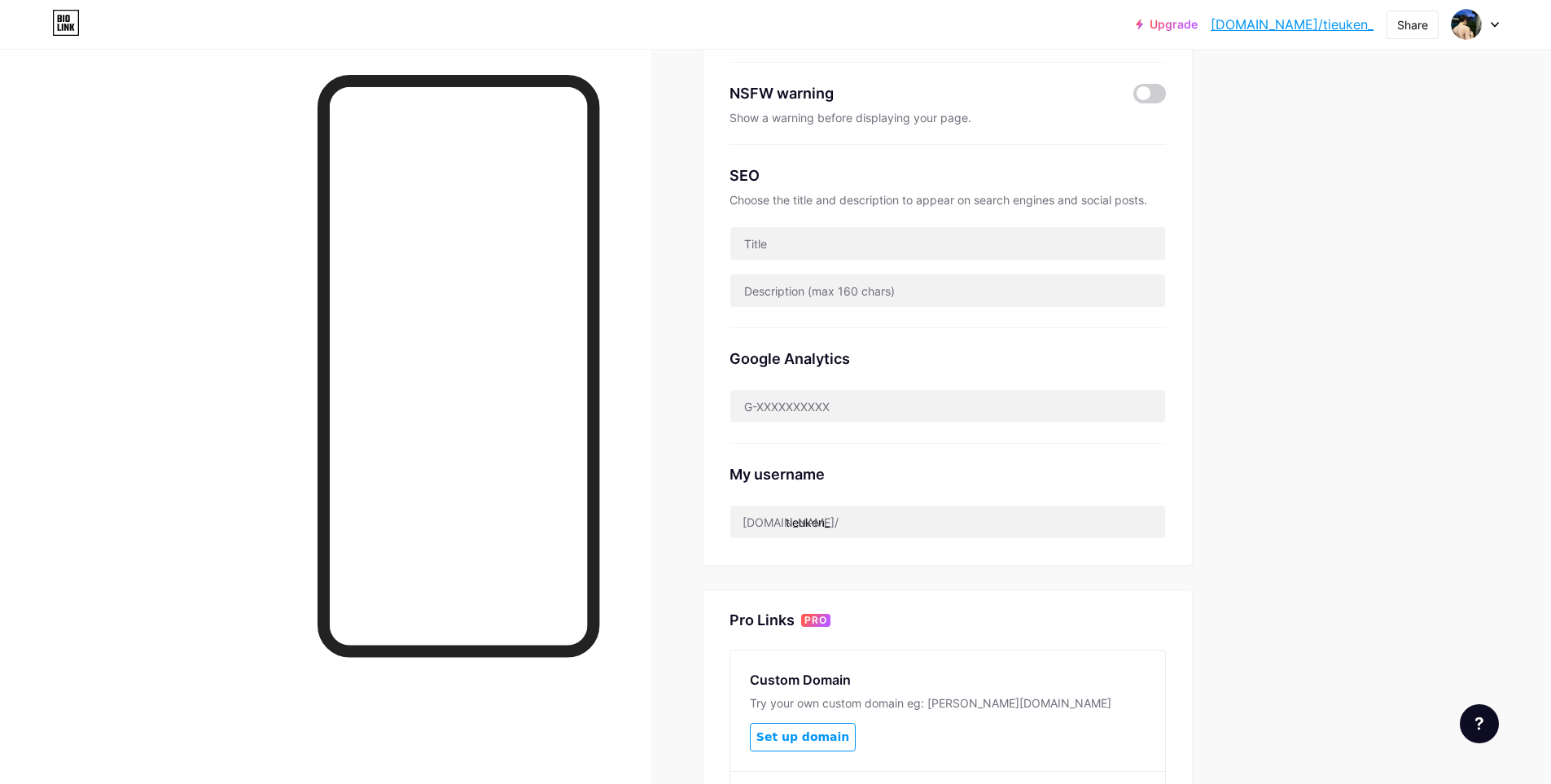
scroll to position [81, 0]
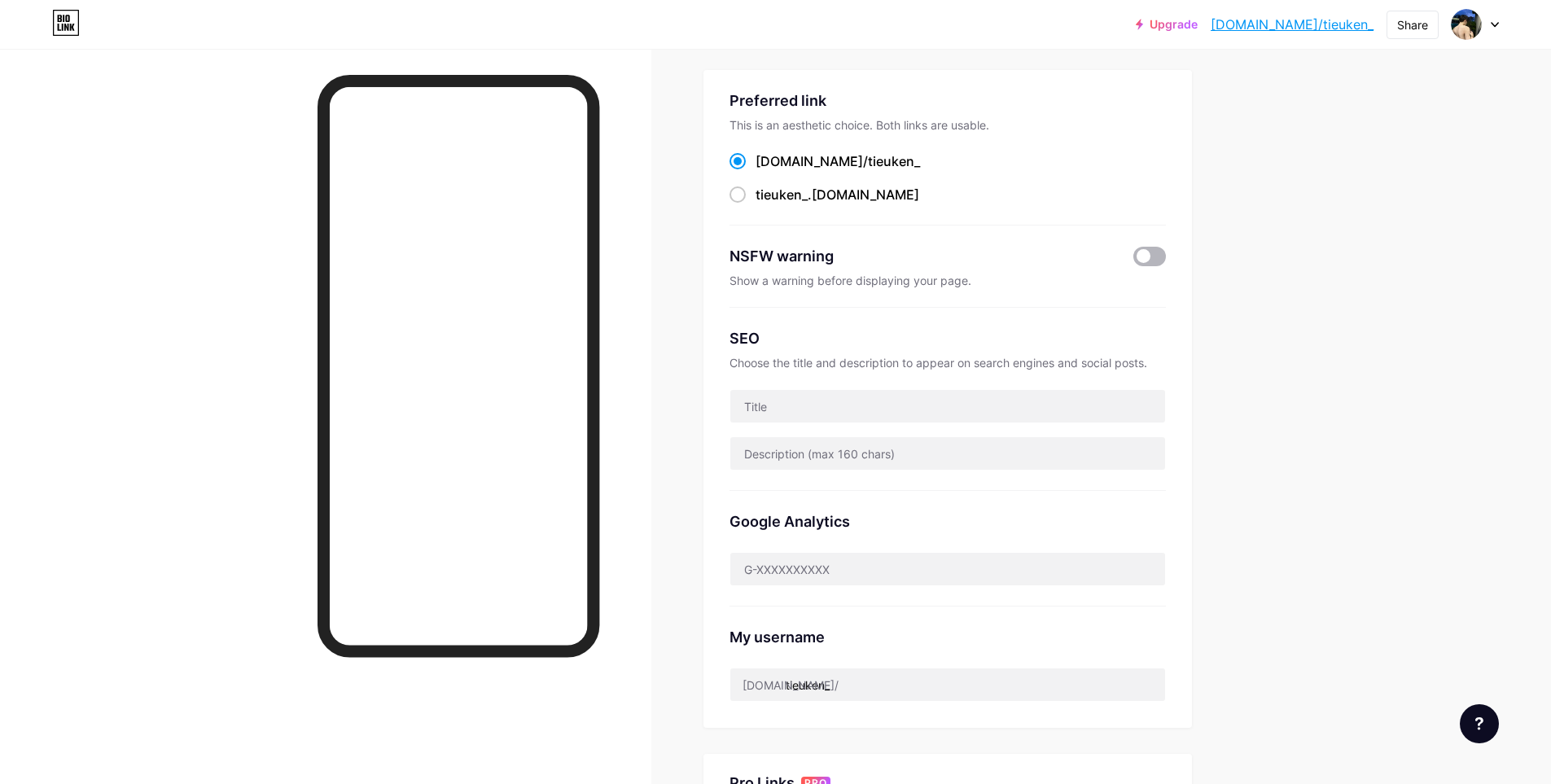
click at [1163, 249] on span at bounding box center [1150, 256] width 33 height 20
click at [1134, 261] on input "checkbox" at bounding box center [1134, 261] width 0 height 0
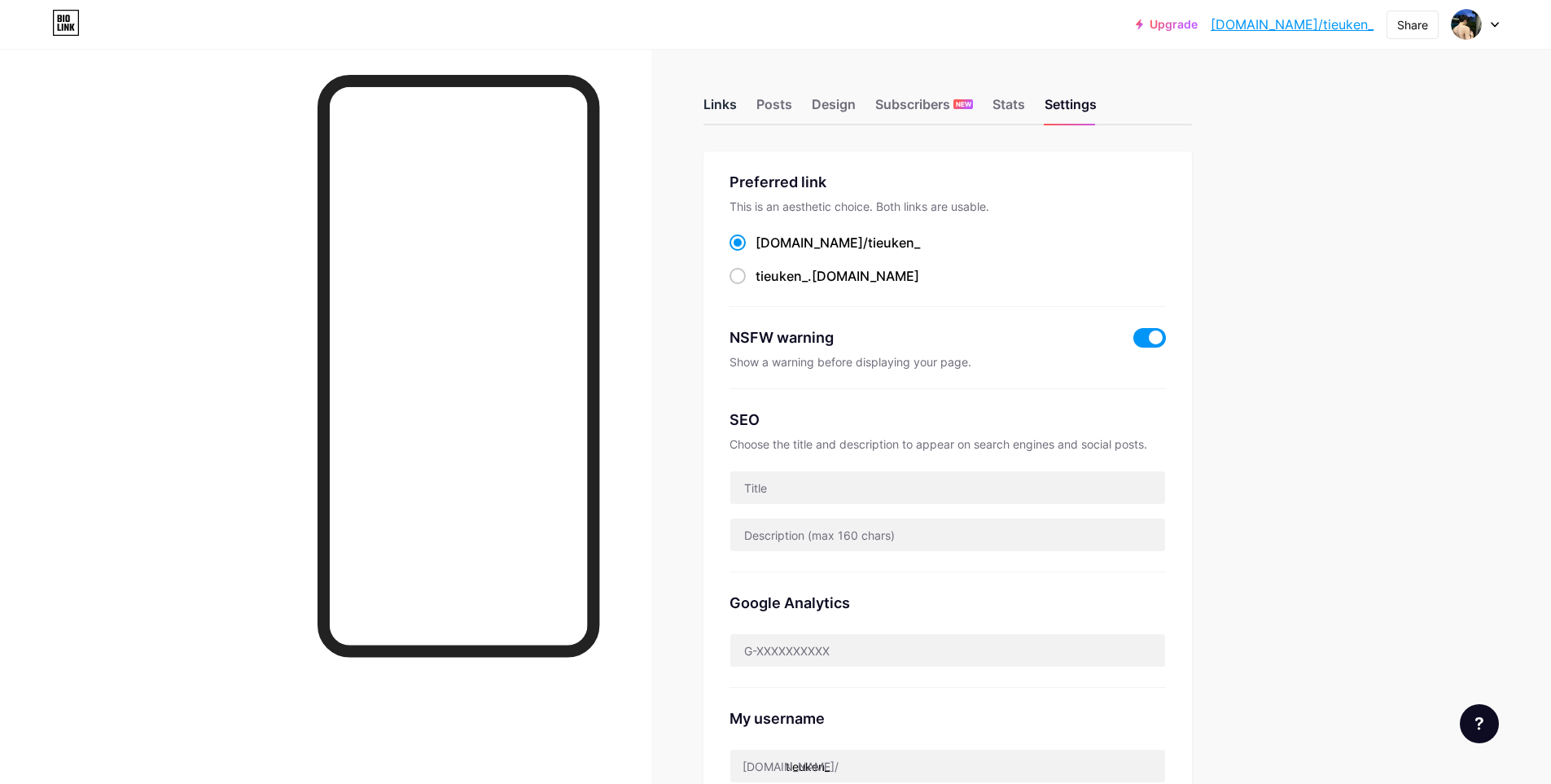
click at [732, 107] on div "Links" at bounding box center [720, 108] width 34 height 29
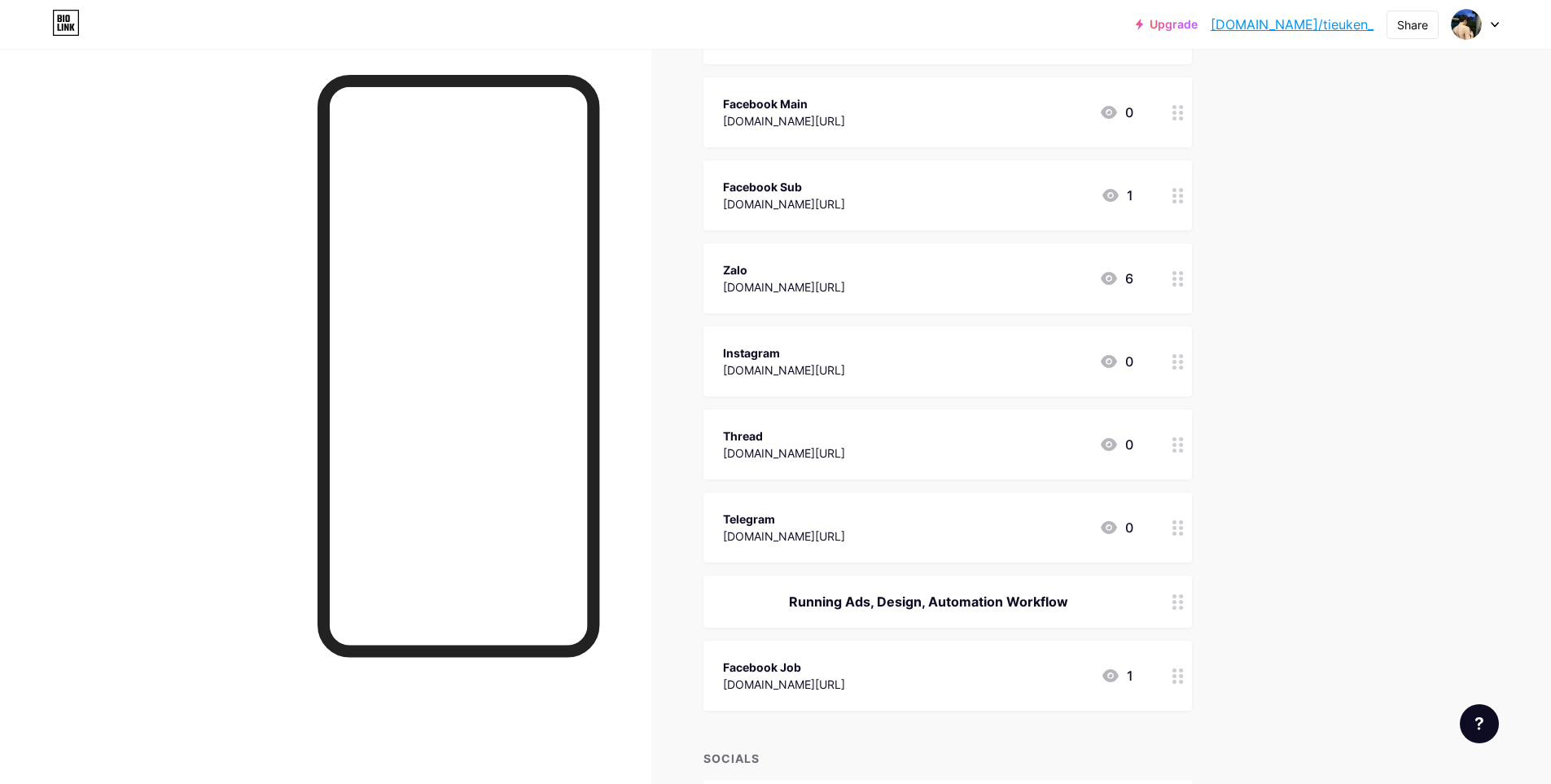
scroll to position [457, 0]
